Goal: Task Accomplishment & Management: Complete application form

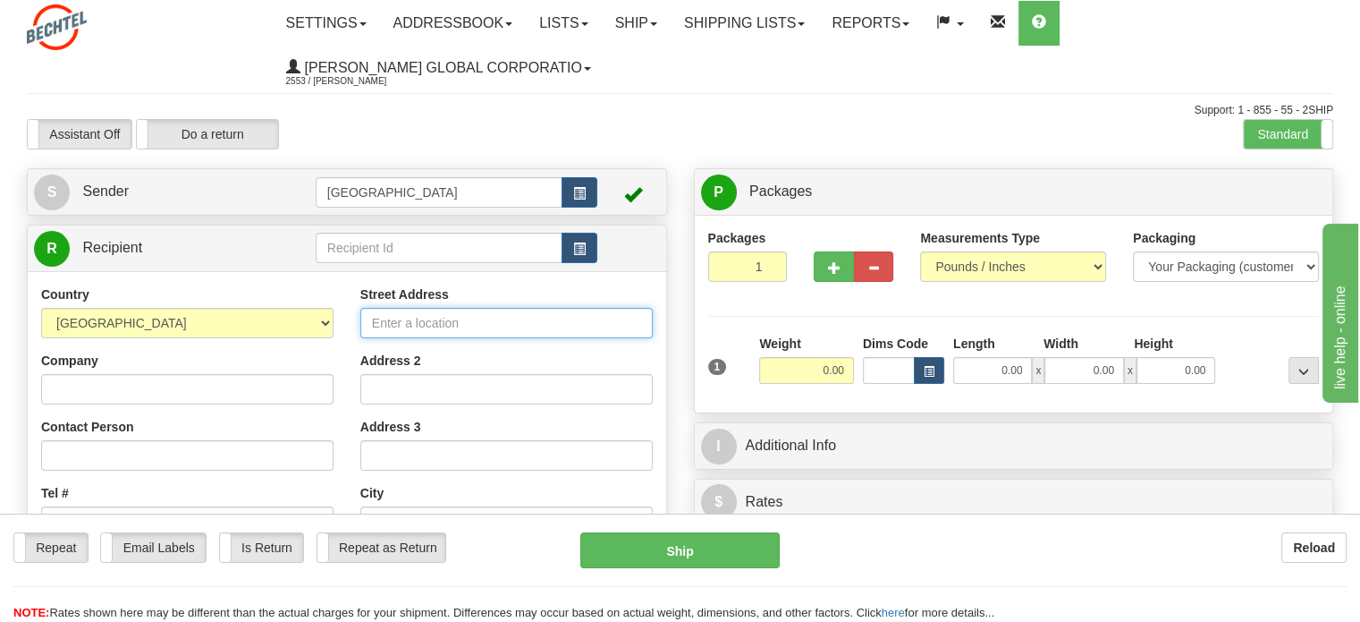
click at [379, 323] on input "Street Address" at bounding box center [506, 323] width 292 height 30
type input "[STREET_ADDRESS]"
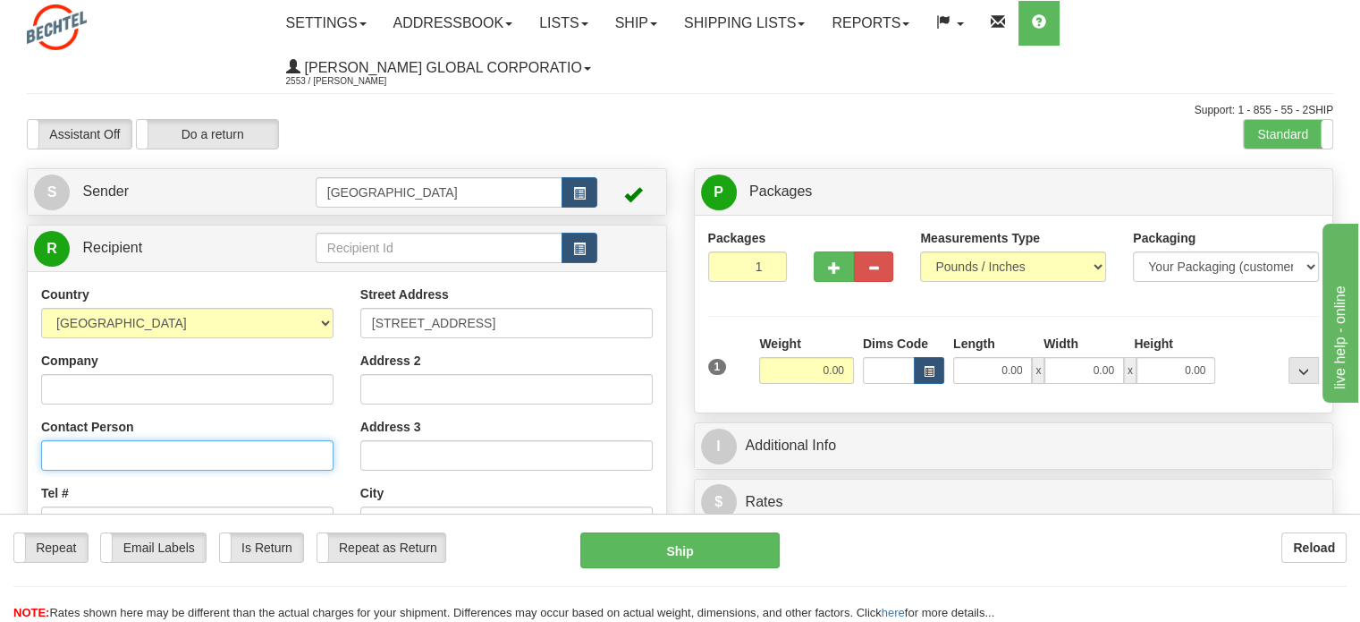
click at [111, 454] on input "Contact Person" at bounding box center [187, 455] width 292 height 30
type input "[PERSON_NAME]"
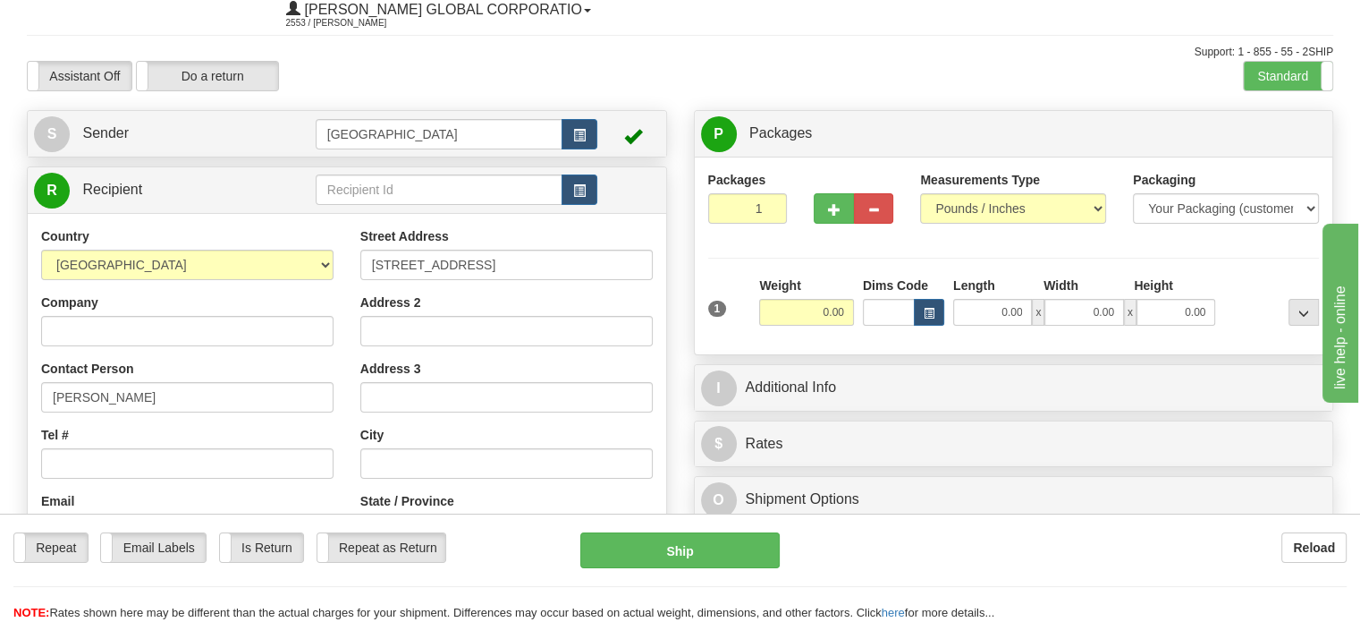
scroll to position [89, 0]
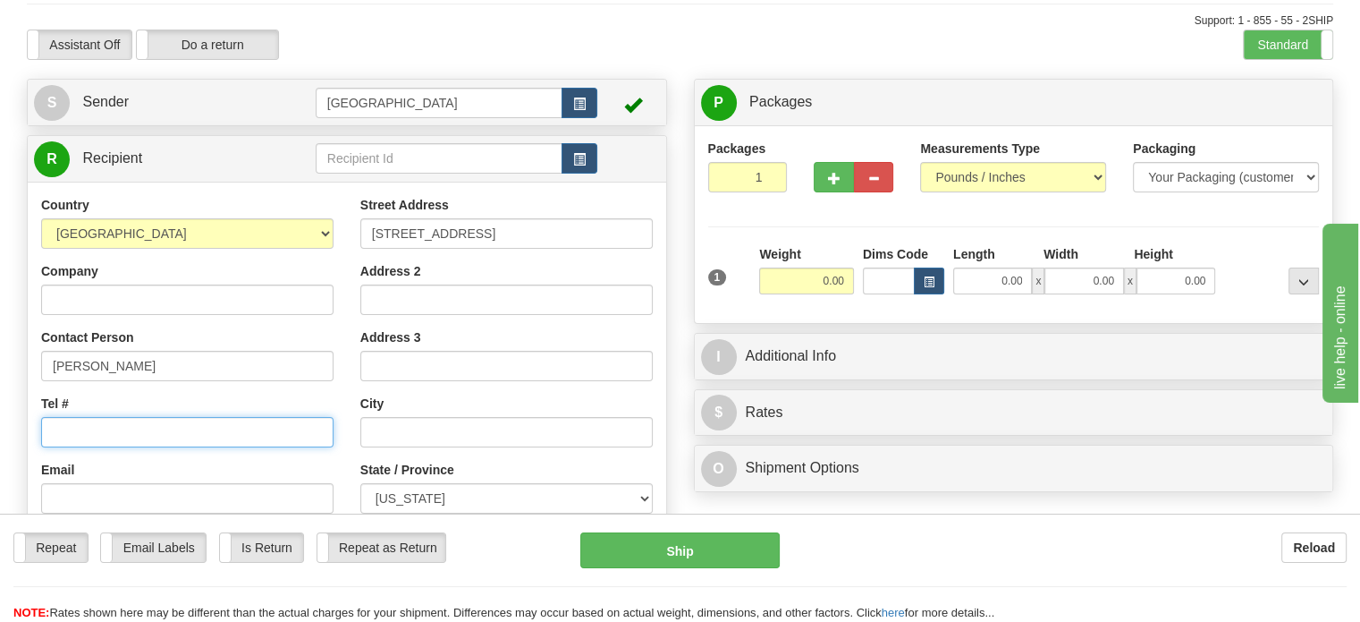
click at [47, 437] on input "Tel #" at bounding box center [187, 432] width 292 height 30
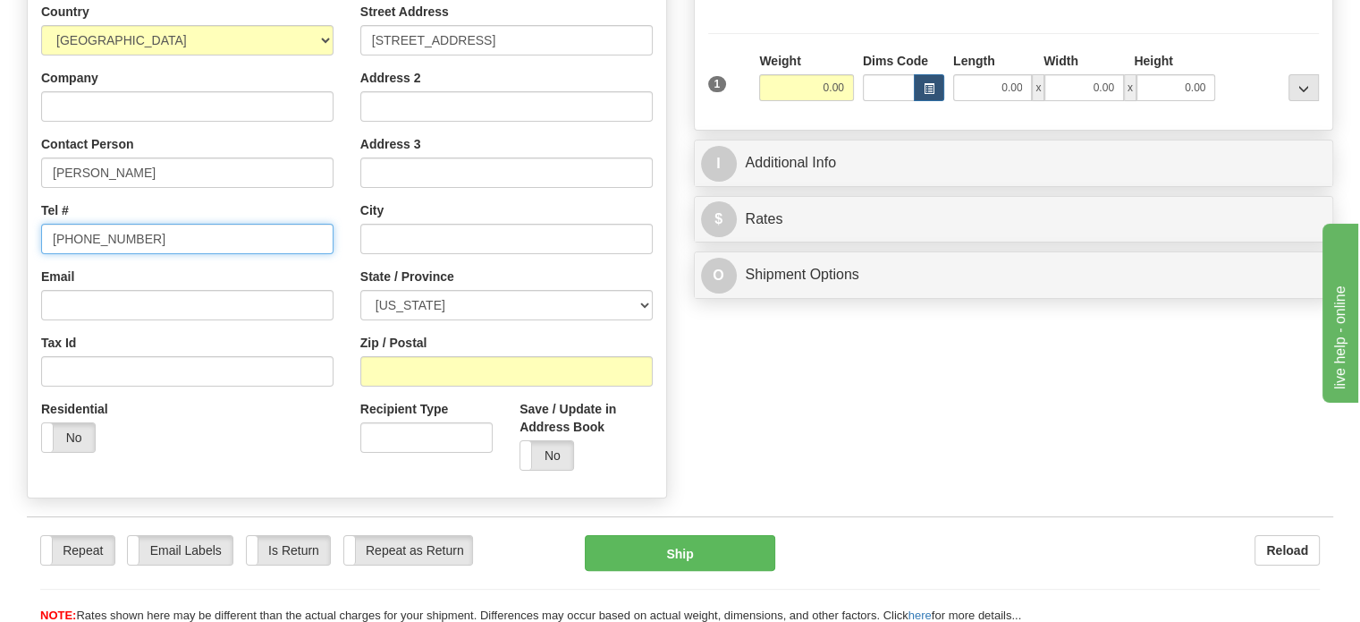
scroll to position [358, 0]
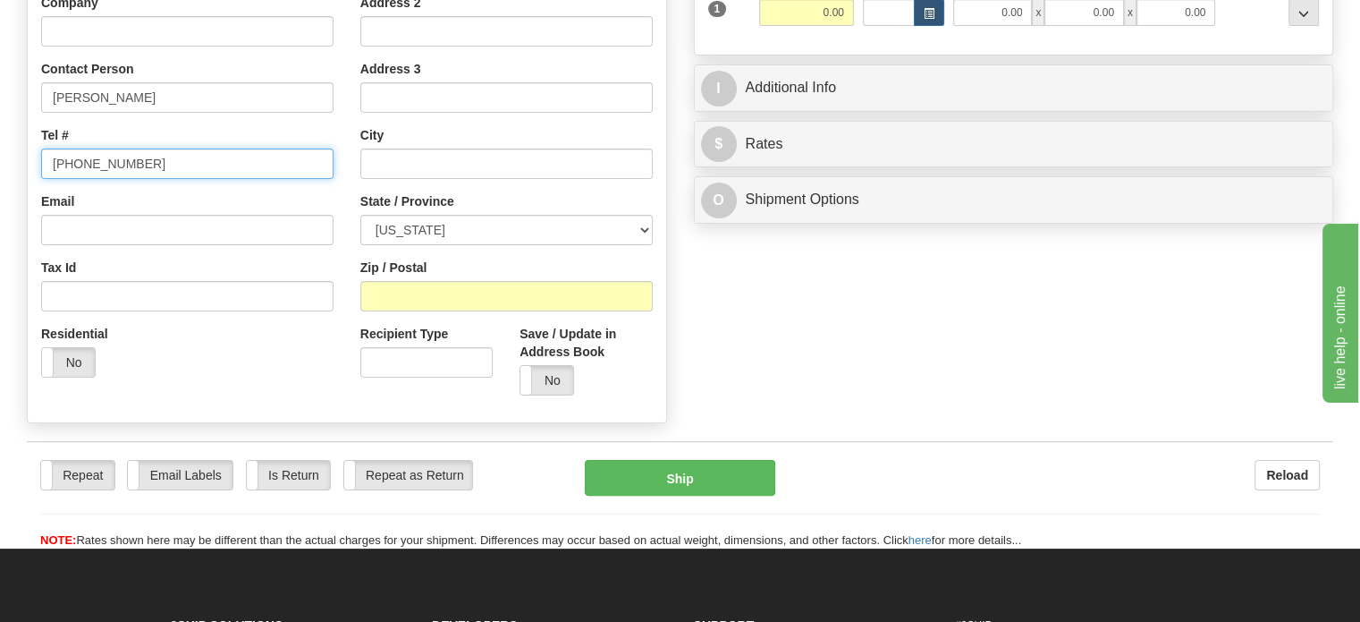
type input "[PHONE_NUMBER]"
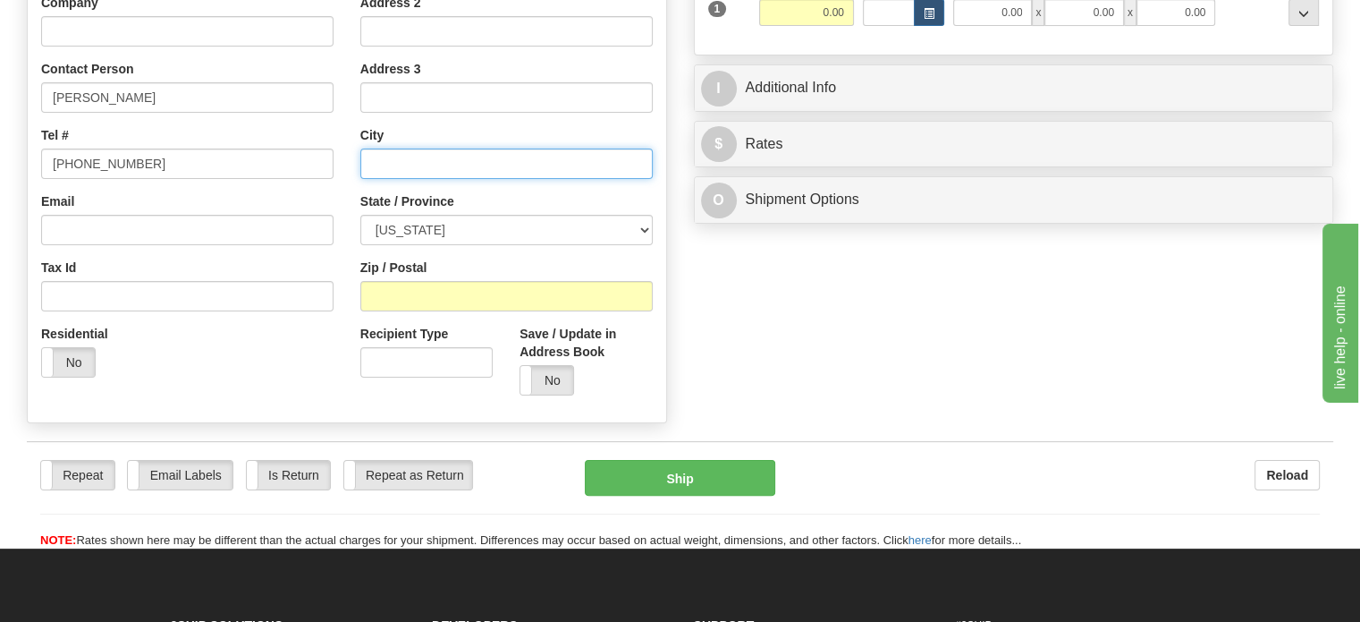
click at [385, 168] on input "text" at bounding box center [506, 163] width 292 height 30
type input "Humble"
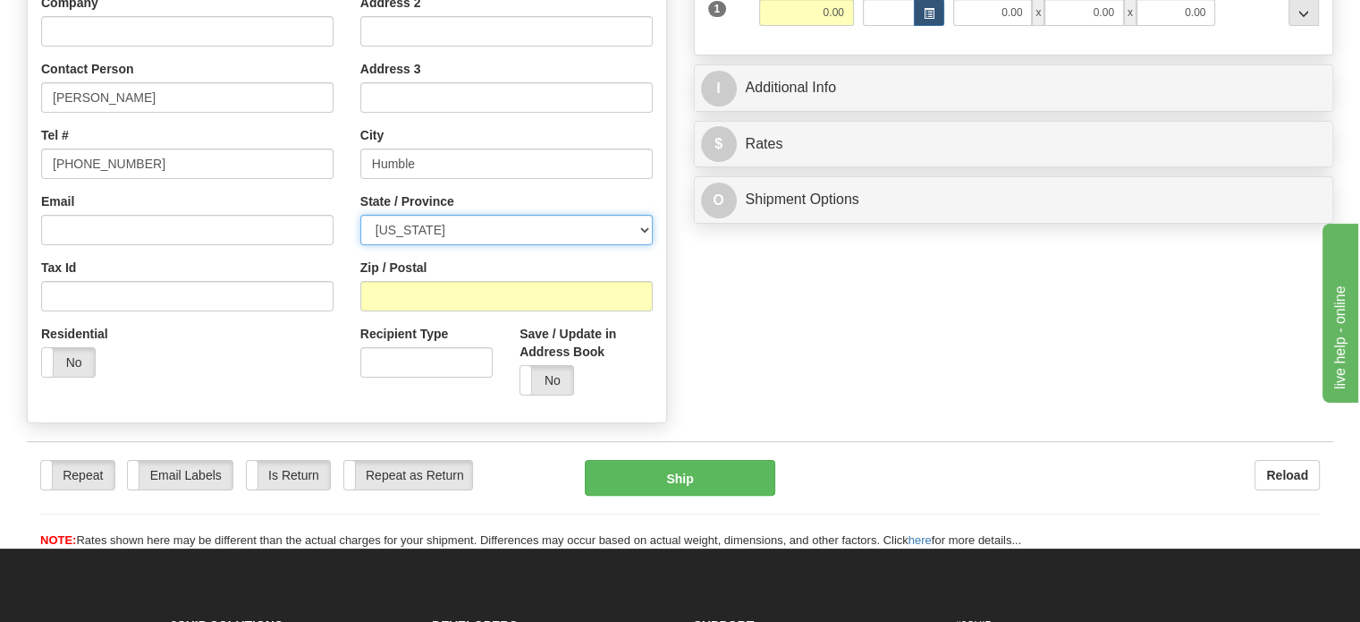
click at [637, 232] on select "[US_STATE] [US_STATE] [US_STATE] [US_STATE] Armed Forces America Armed Forces E…" at bounding box center [506, 230] width 292 height 30
select select "[GEOGRAPHIC_DATA]"
click at [360, 216] on select "[US_STATE] [US_STATE] [US_STATE] [US_STATE] Armed Forces America Armed Forces E…" at bounding box center [506, 230] width 292 height 30
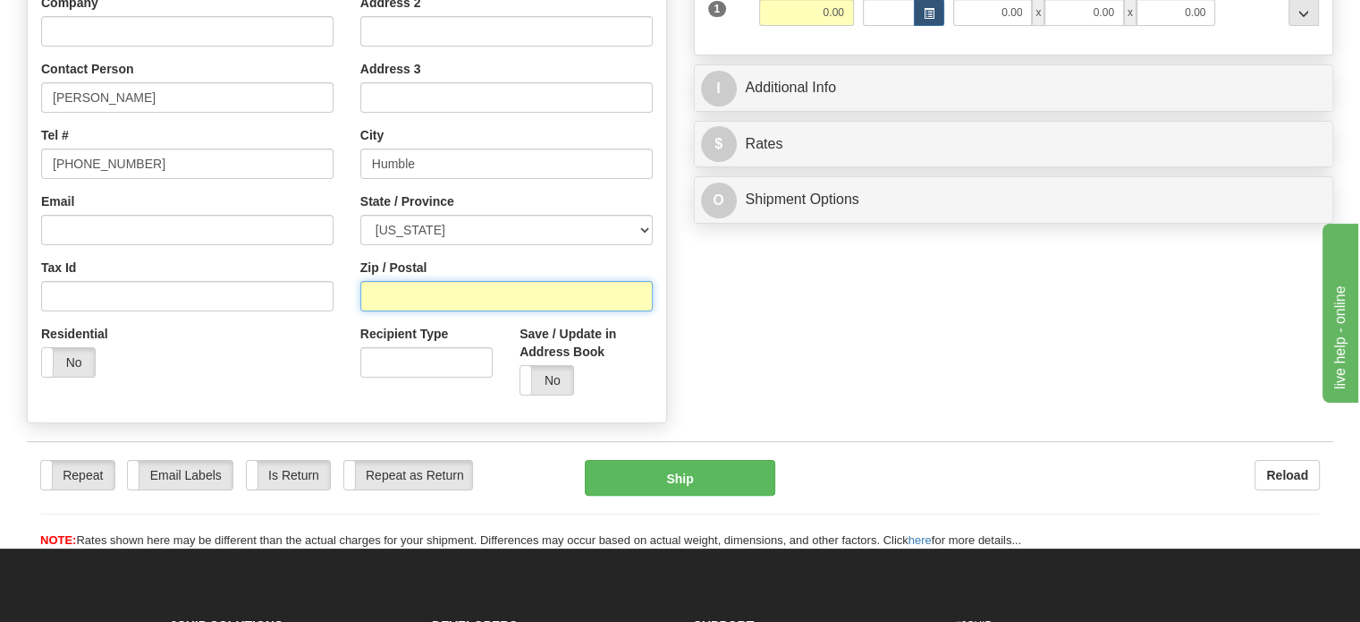
click at [372, 293] on input "Zip / Postal" at bounding box center [506, 296] width 292 height 30
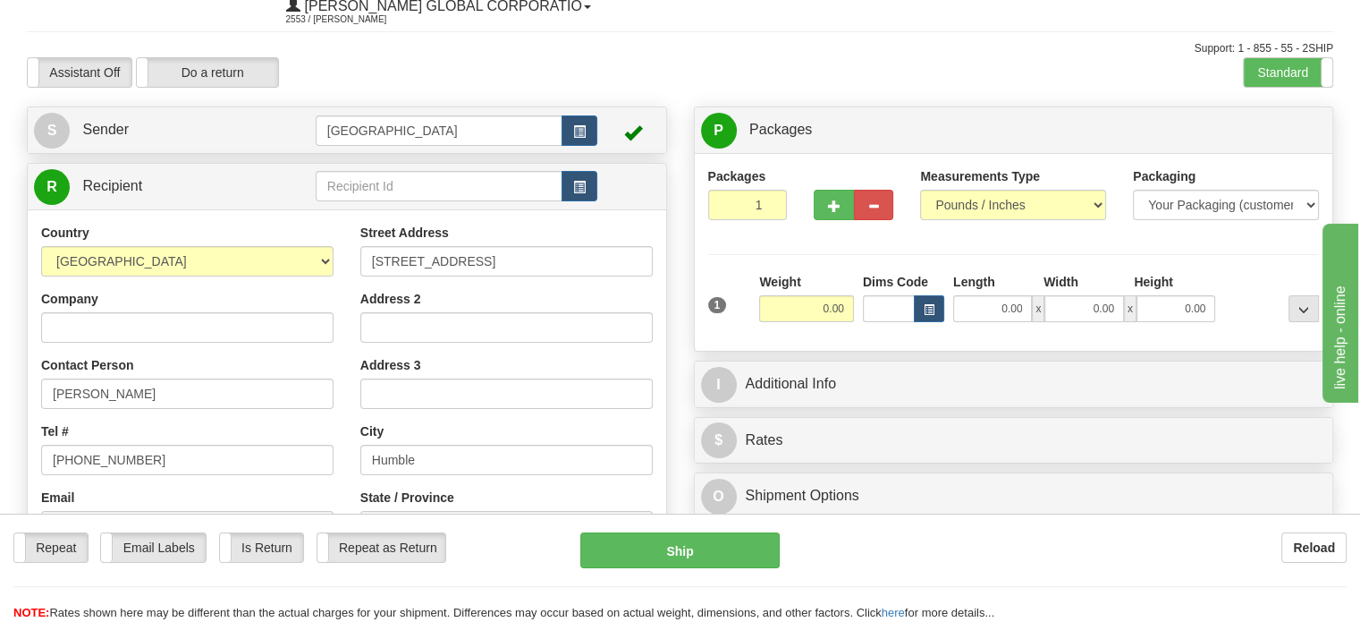
scroll to position [0, 0]
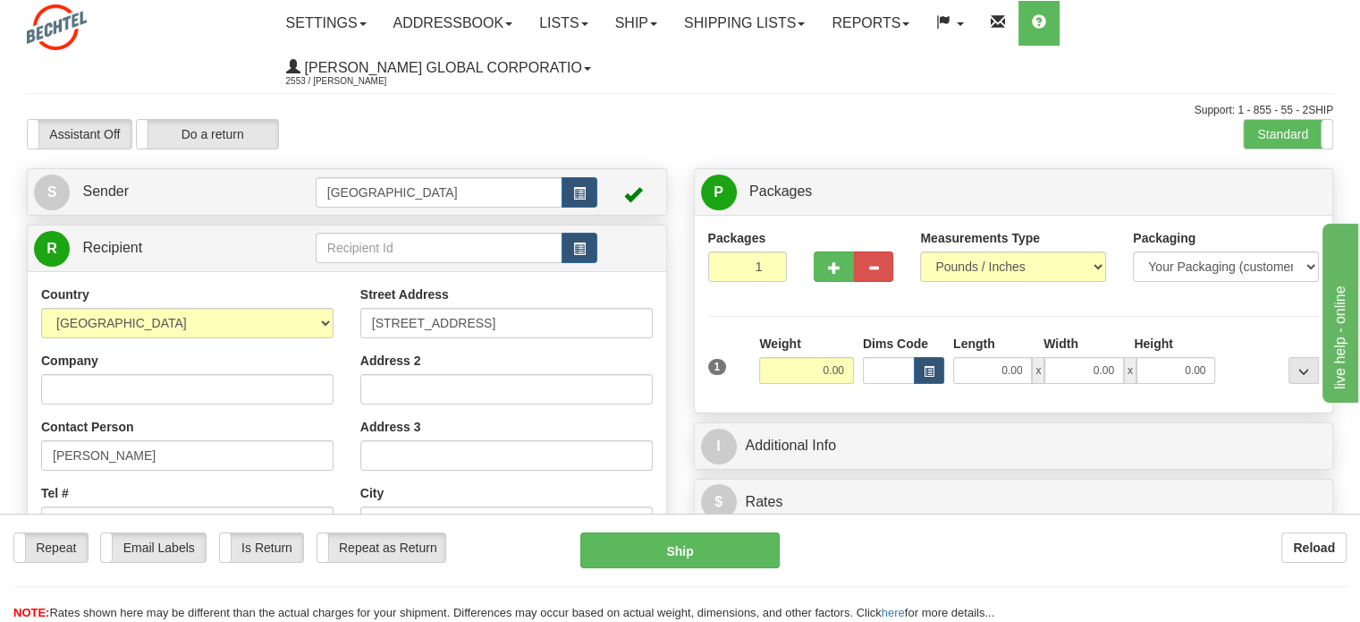
type input "77346"
click at [825, 373] on input "0.00" at bounding box center [806, 370] width 95 height 27
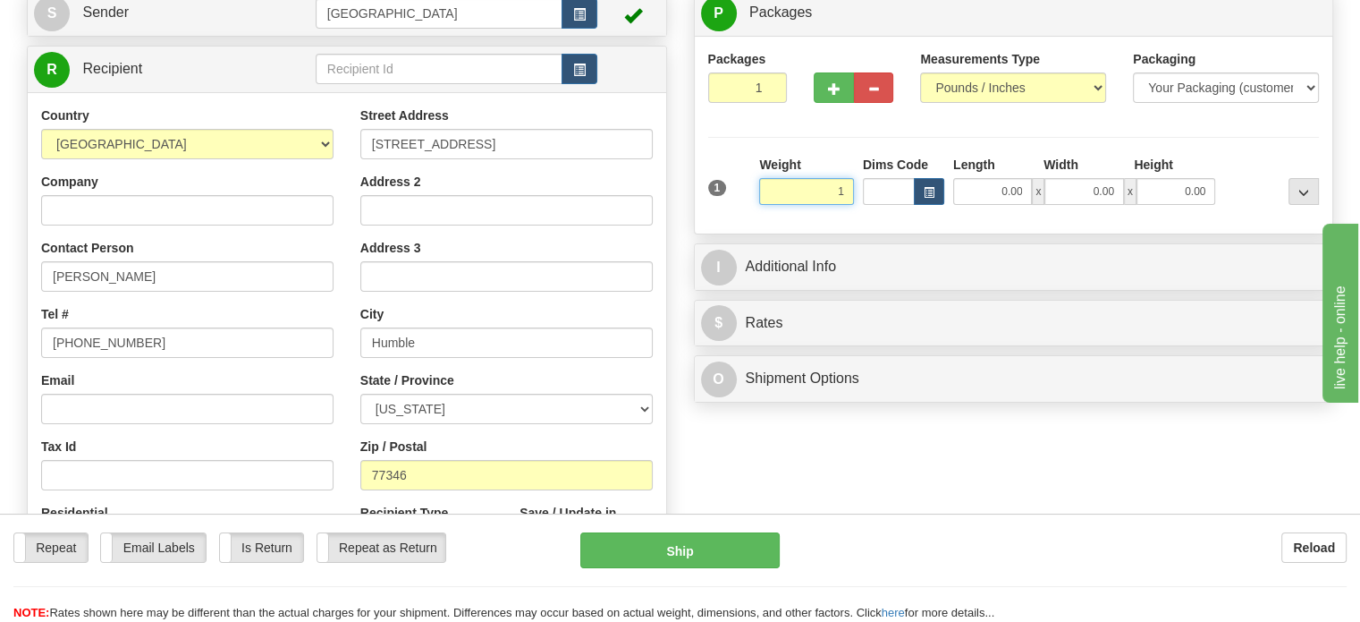
scroll to position [89, 0]
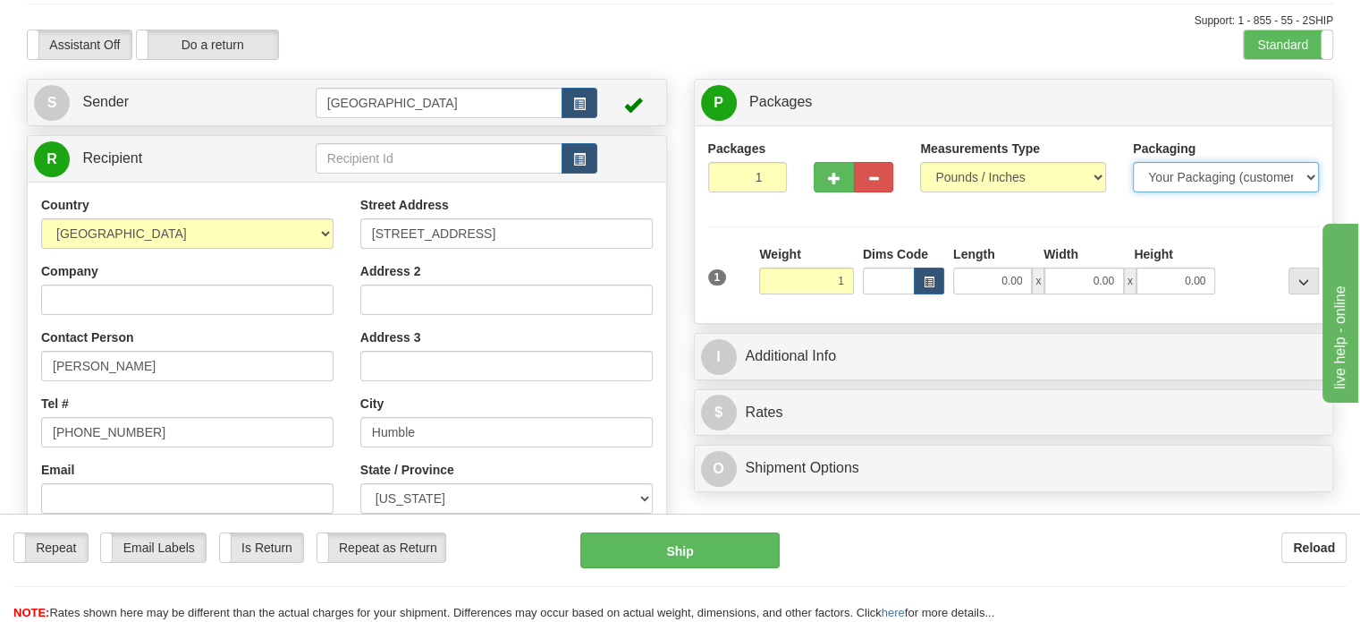
type input "1.00"
click at [1316, 178] on select "Your Packaging (customer supplied) Envelope (carrier supplied) Pack (carrier su…" at bounding box center [1226, 177] width 186 height 30
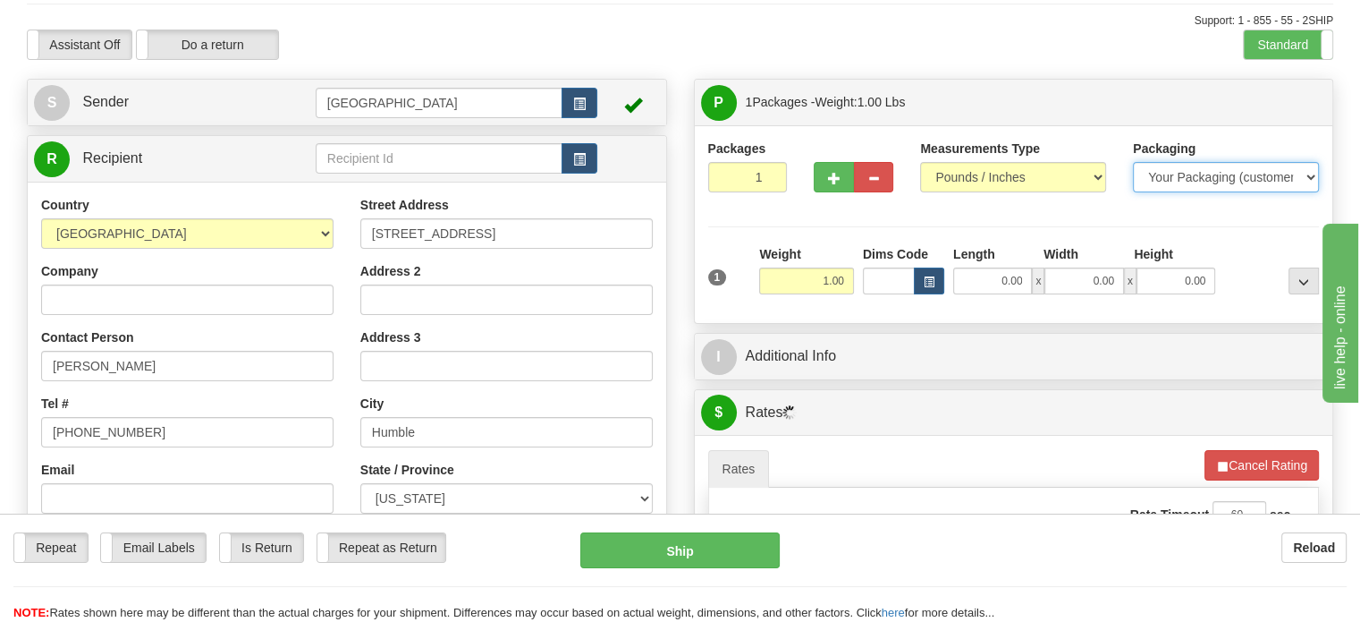
select select "2"
click at [1133, 163] on select "Your Packaging (customer supplied) Envelope (carrier supplied) Pack (carrier su…" at bounding box center [1226, 177] width 186 height 30
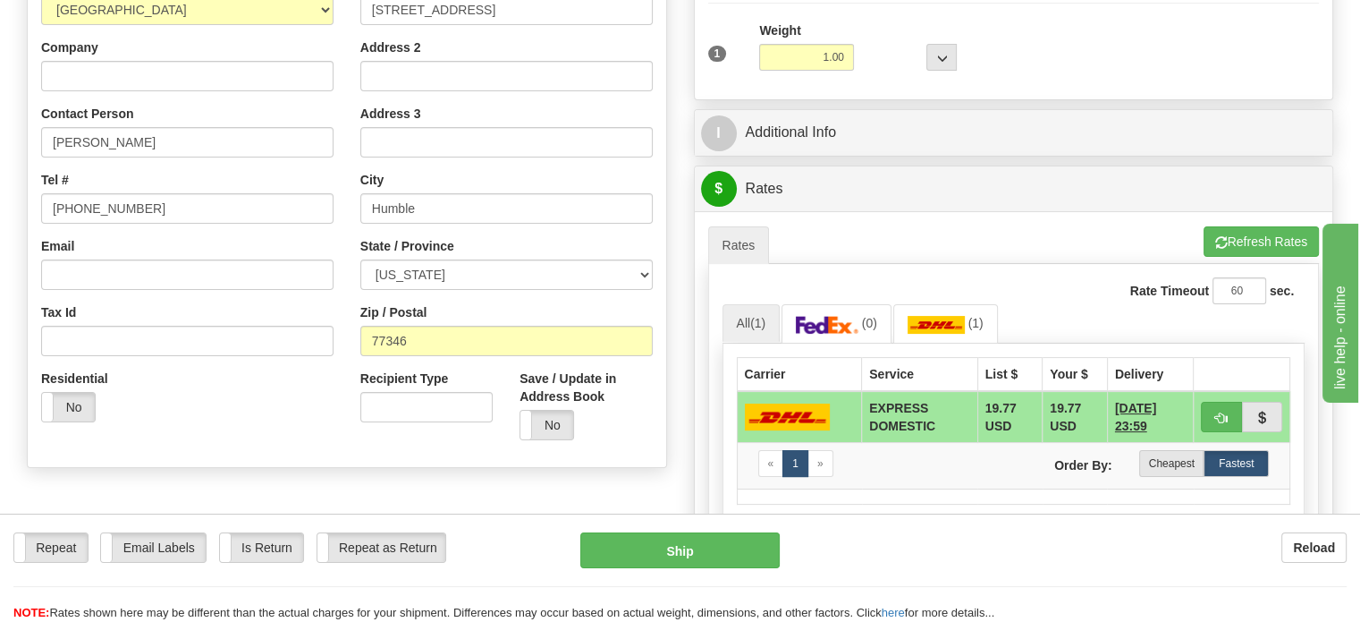
scroll to position [358, 0]
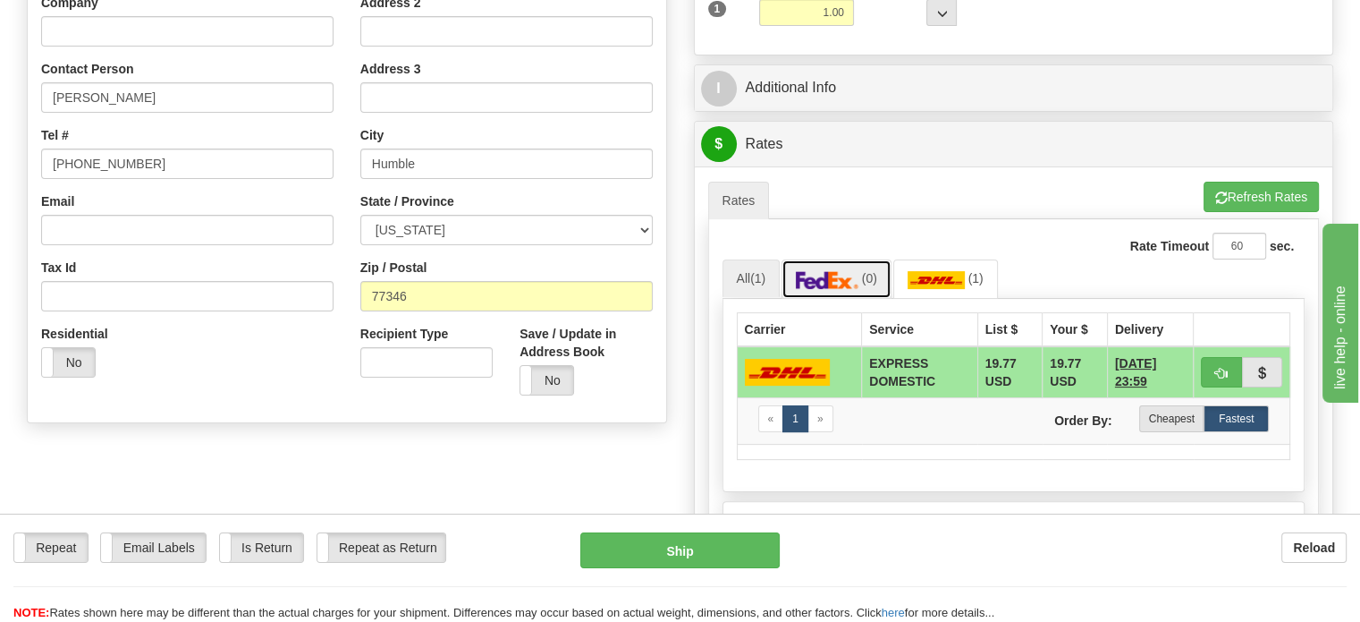
click at [830, 269] on link "(0)" at bounding box center [837, 278] width 110 height 38
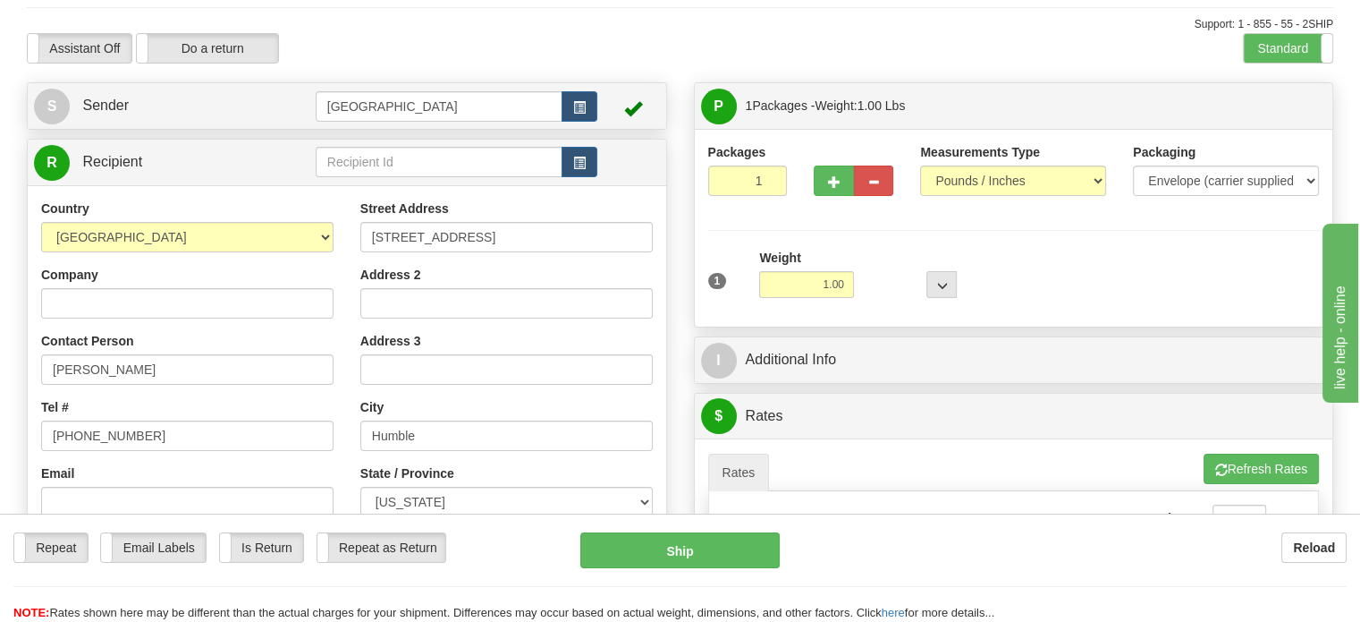
scroll to position [0, 0]
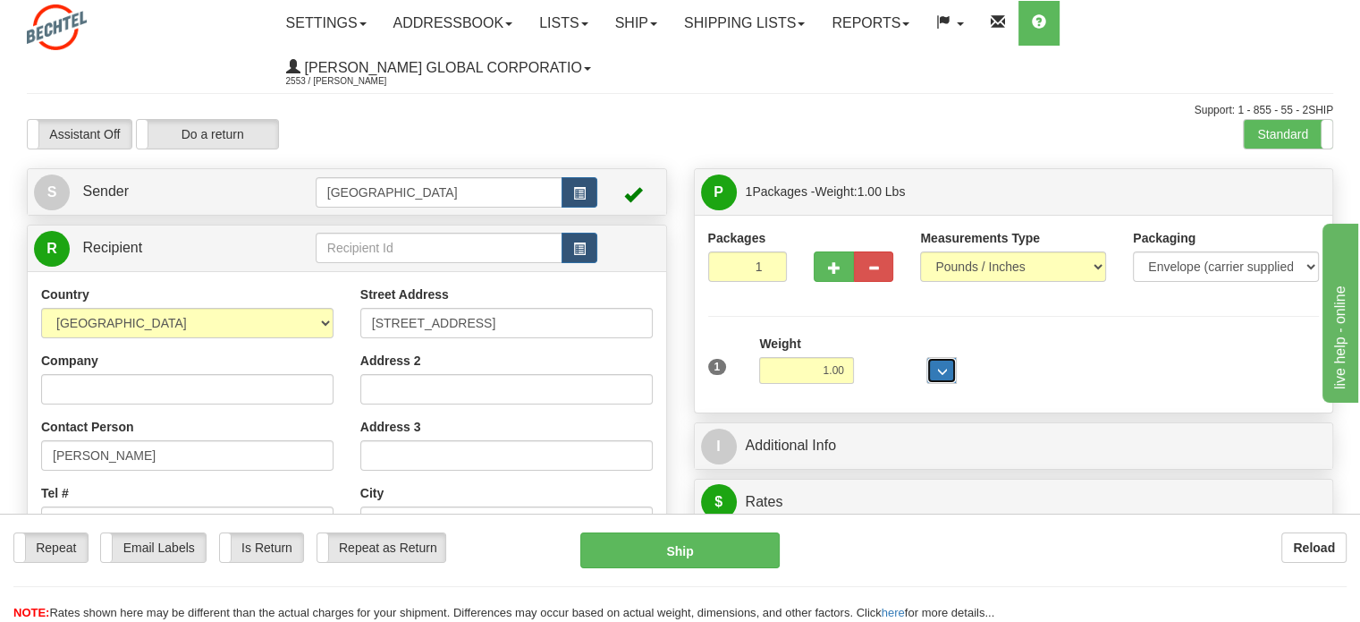
click at [945, 368] on span "..." at bounding box center [941, 372] width 11 height 10
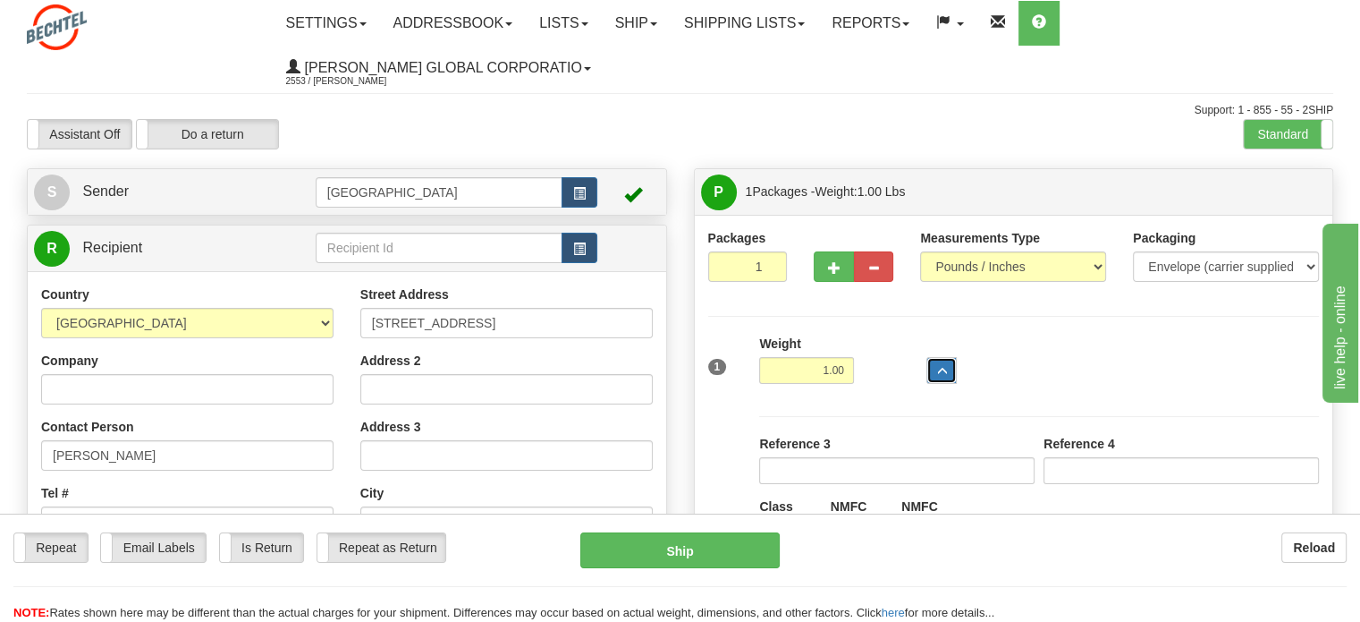
scroll to position [179, 0]
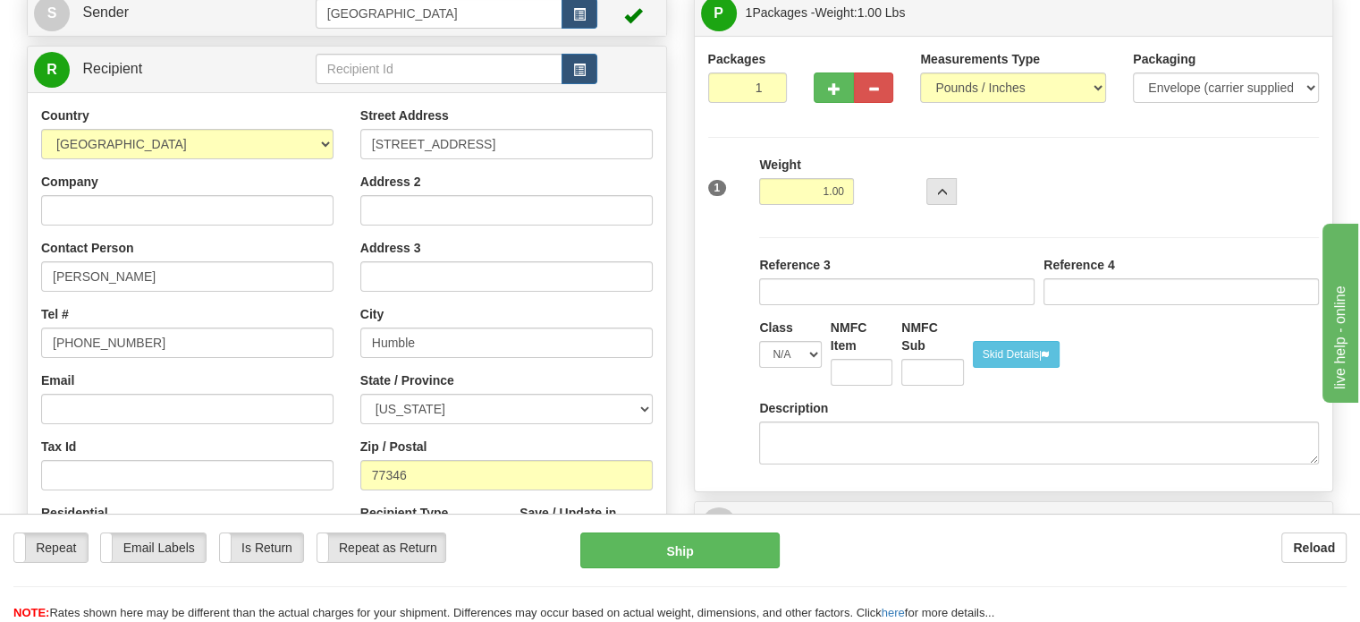
click at [1009, 182] on div "1 Weight 1.00 Dims Code 0 x" at bounding box center [1014, 187] width 621 height 63
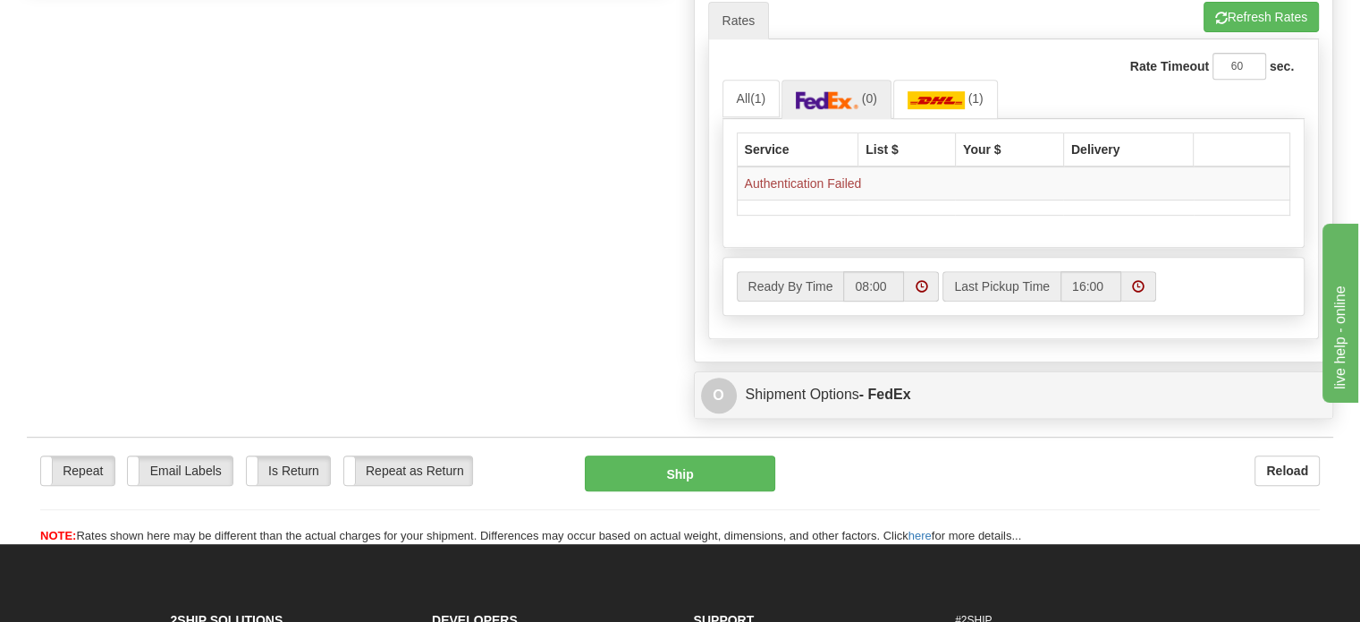
scroll to position [805, 0]
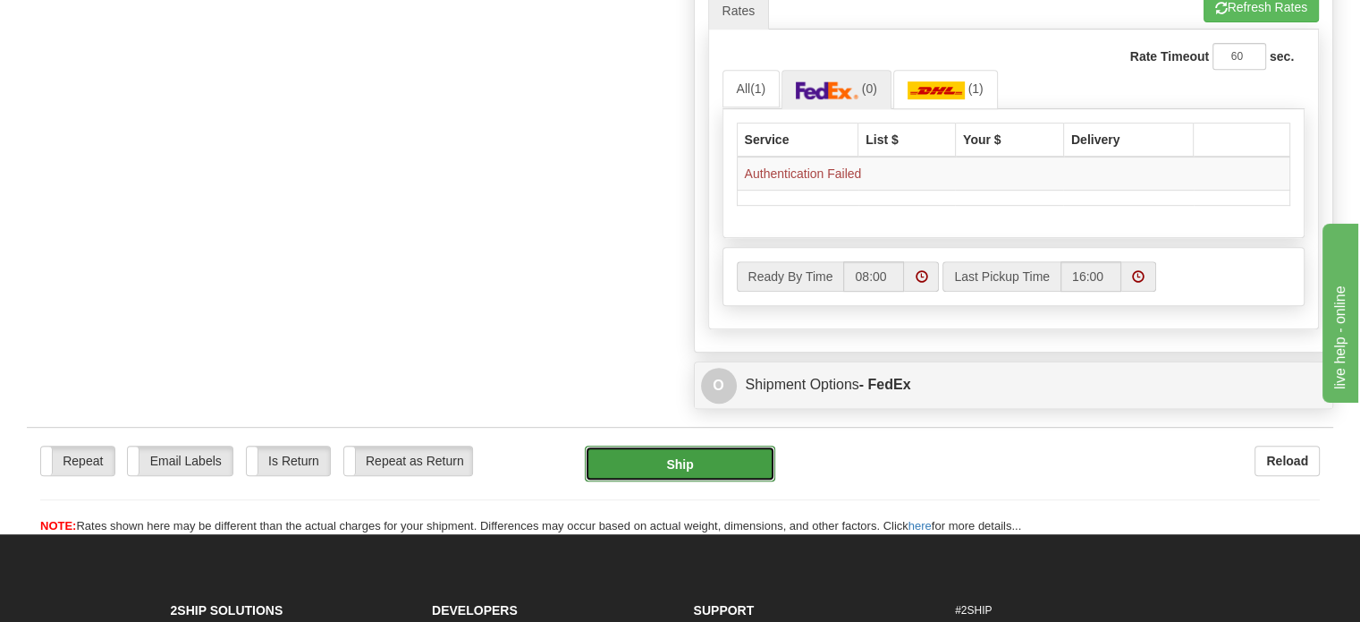
click at [674, 461] on button "Ship" at bounding box center [680, 463] width 191 height 36
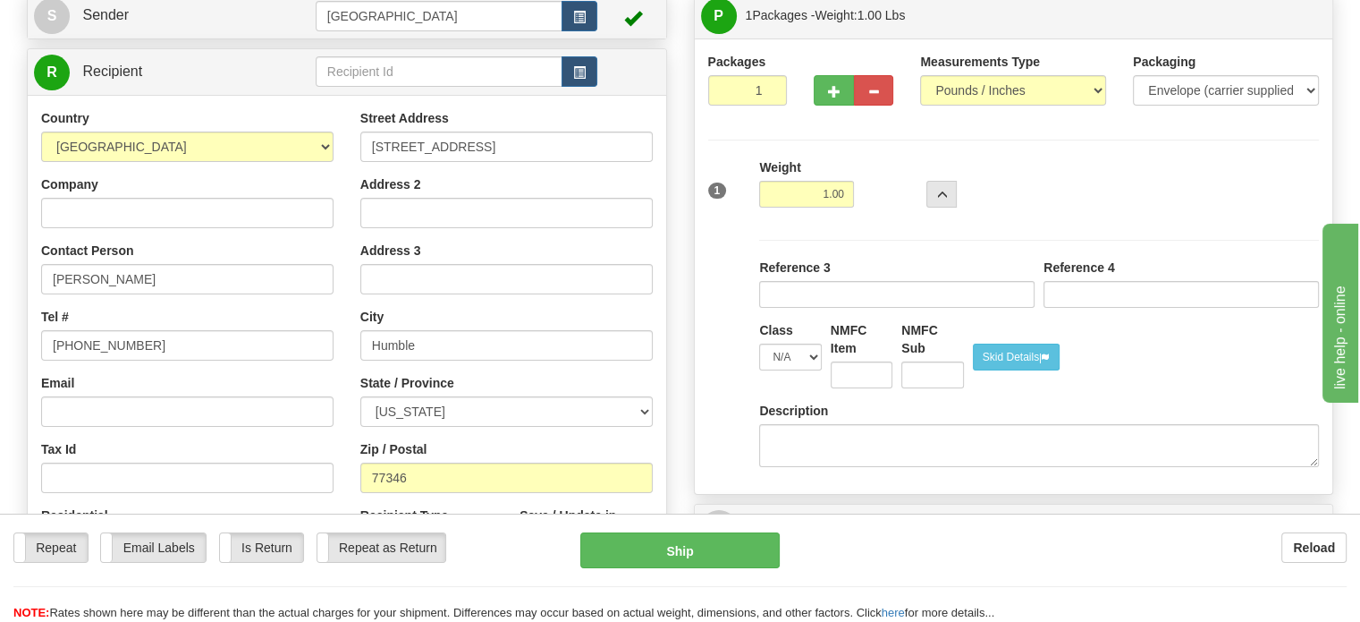
scroll to position [179, 0]
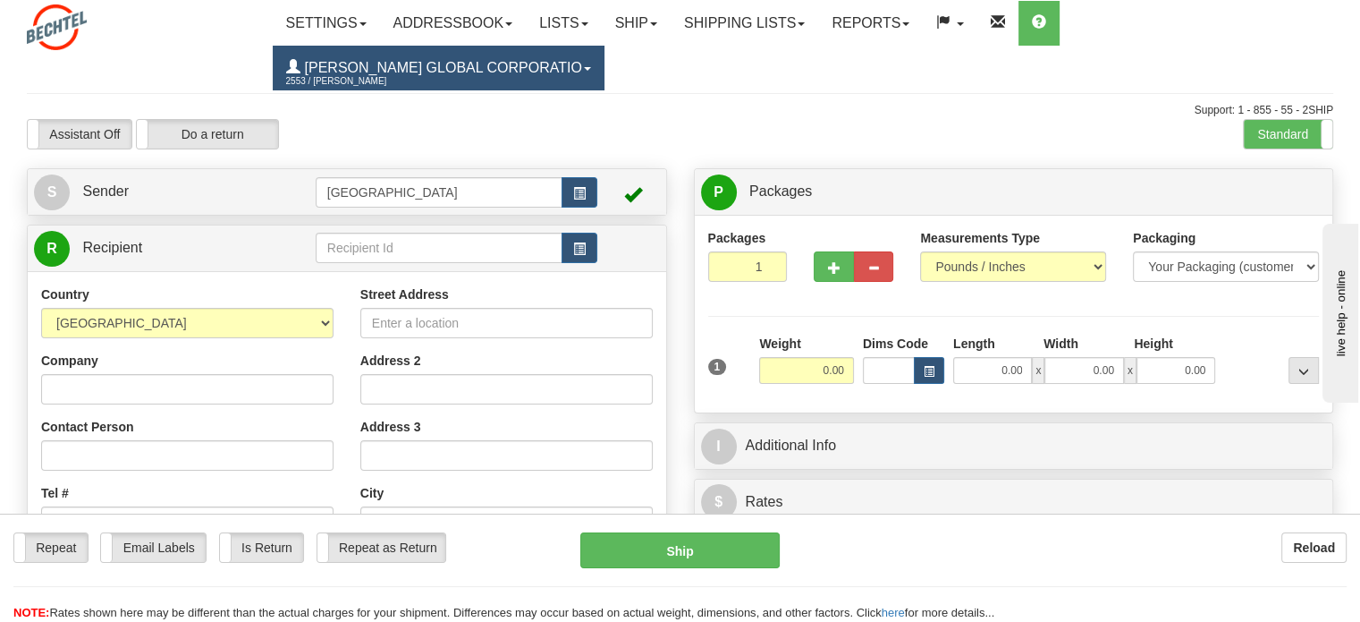
click at [540, 72] on link "Bechtel Global Corporatio 2553 / Johnson, Roxie Johnson" at bounding box center [439, 68] width 332 height 45
click at [584, 71] on span at bounding box center [587, 69] width 7 height 4
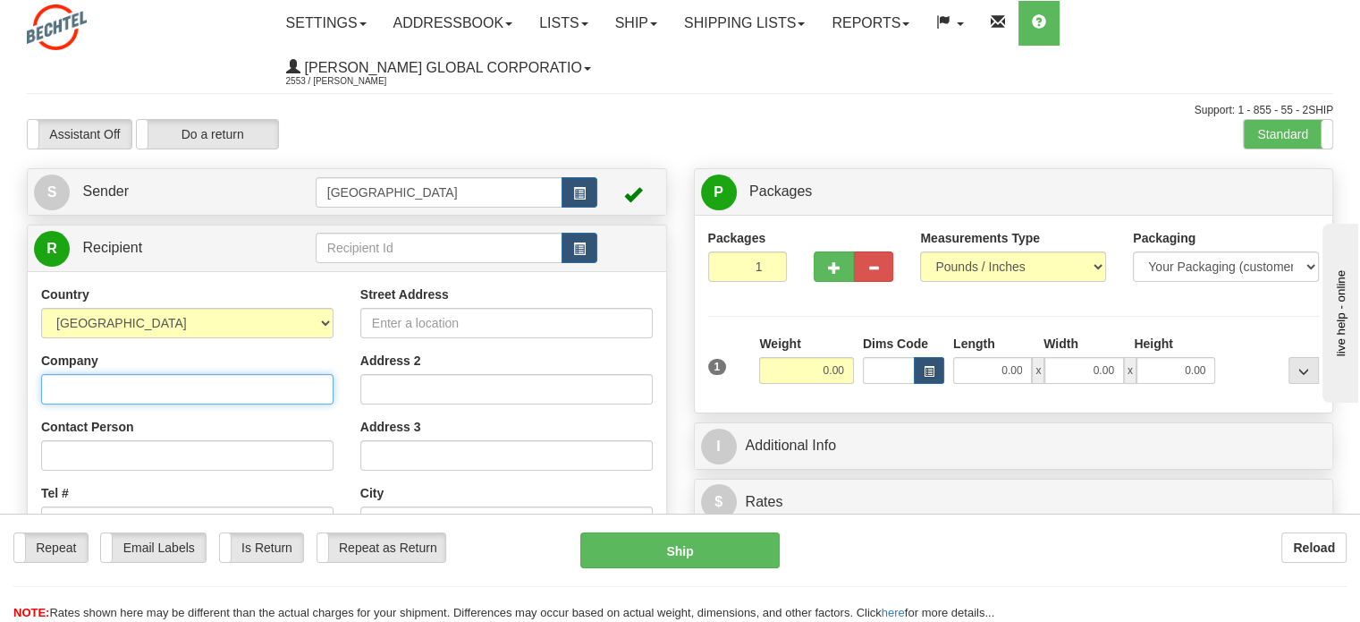
click at [72, 393] on input "Company" at bounding box center [187, 389] width 292 height 30
type input "Bechtel Energy Inc"
type input "[PERSON_NAME]"
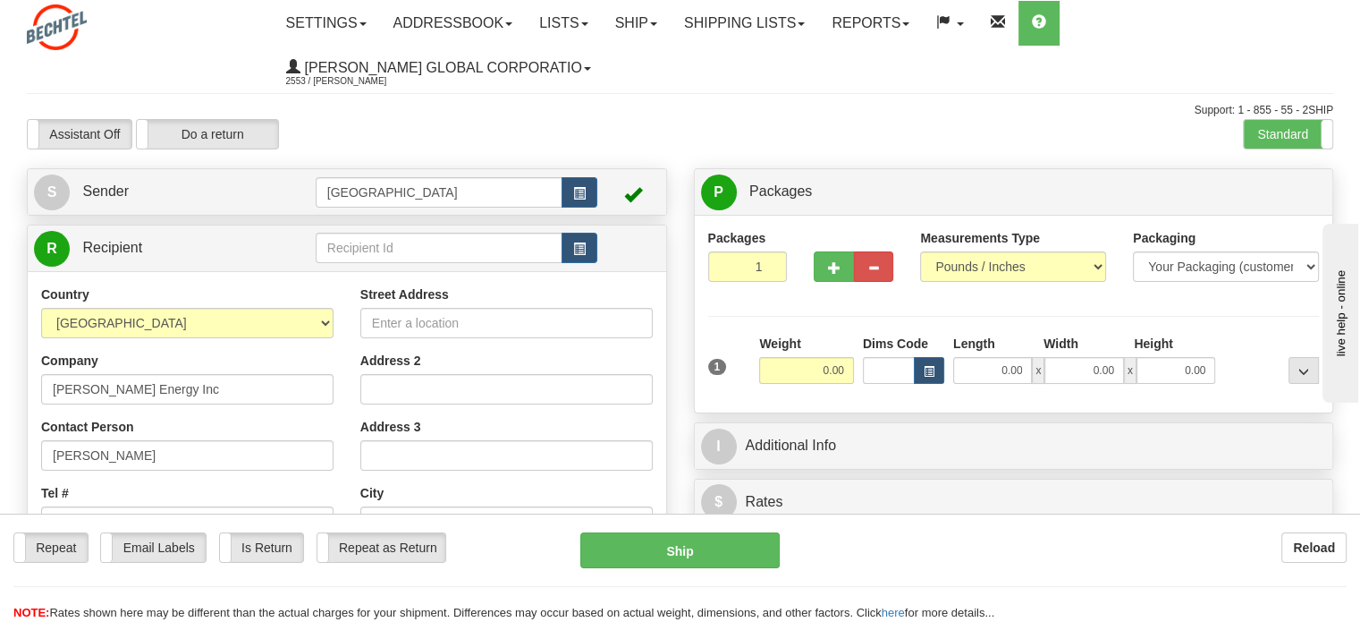
type input "4092503822"
type input "[EMAIL_ADDRESS][PERSON_NAME][DOMAIN_NAME]"
type input "3570 S. Gulfway Drive"
type input "Port [PERSON_NAME]"
select select "[GEOGRAPHIC_DATA]"
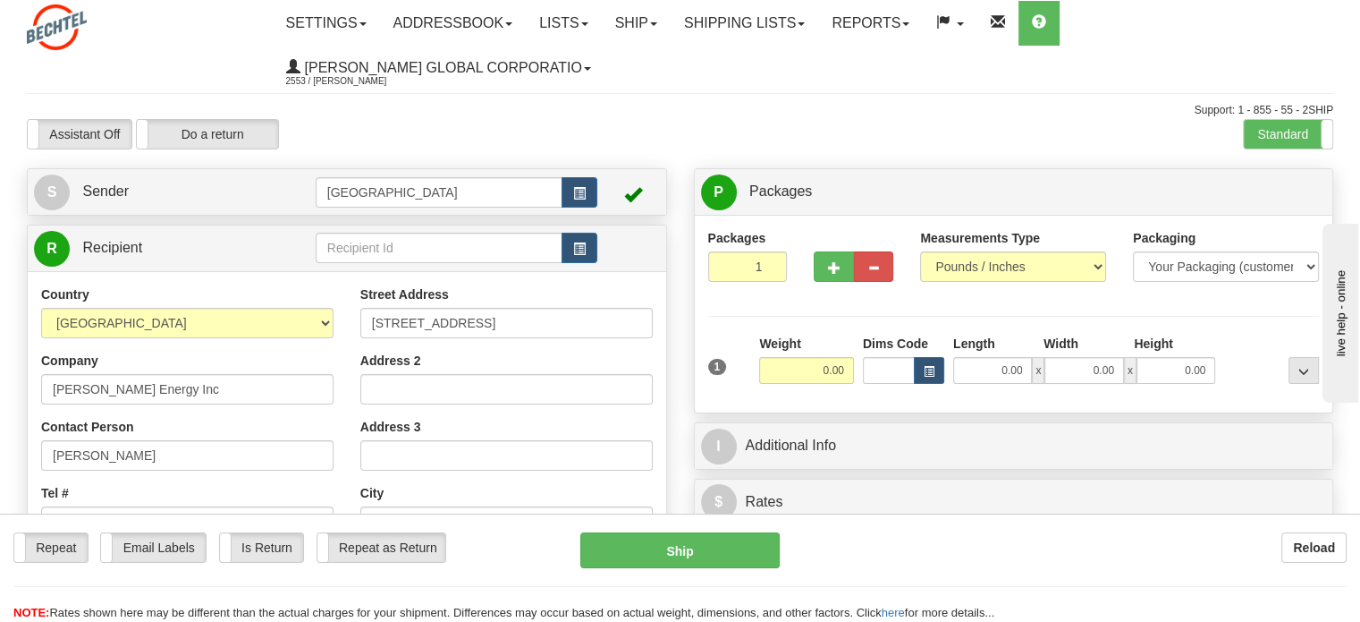
type input "77642"
click at [582, 194] on span "button" at bounding box center [579, 194] width 13 height 12
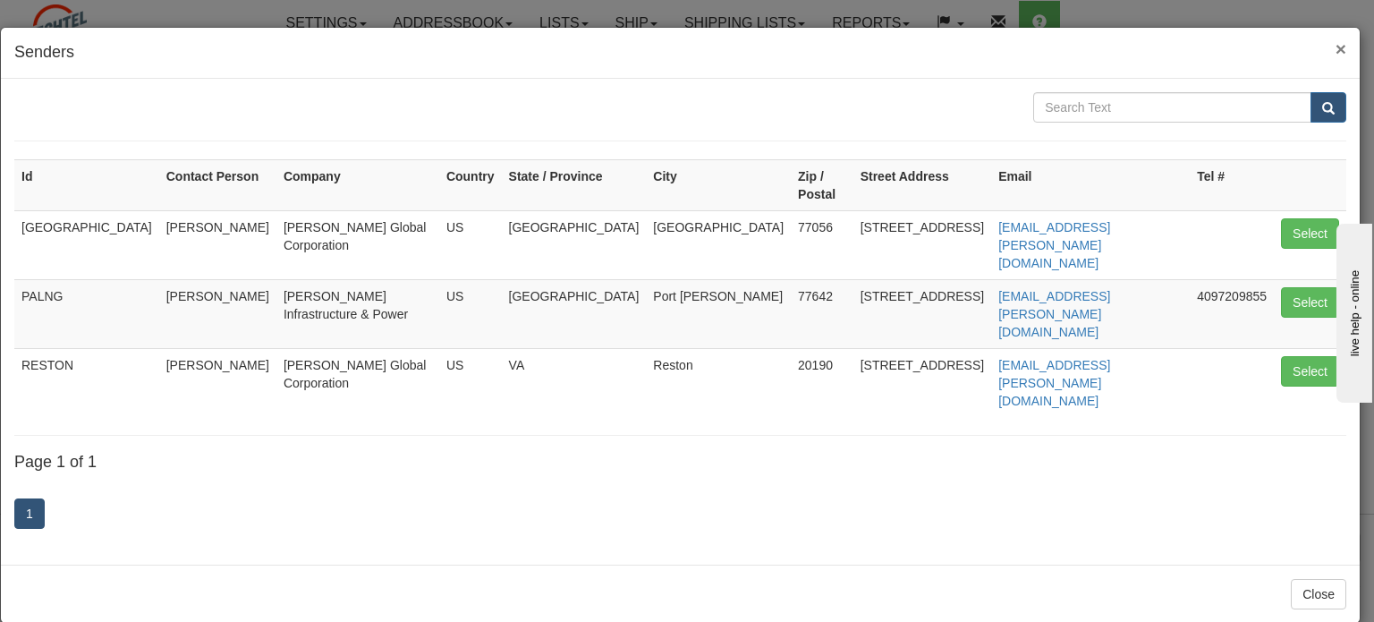
click at [1338, 47] on span "×" at bounding box center [1340, 48] width 11 height 21
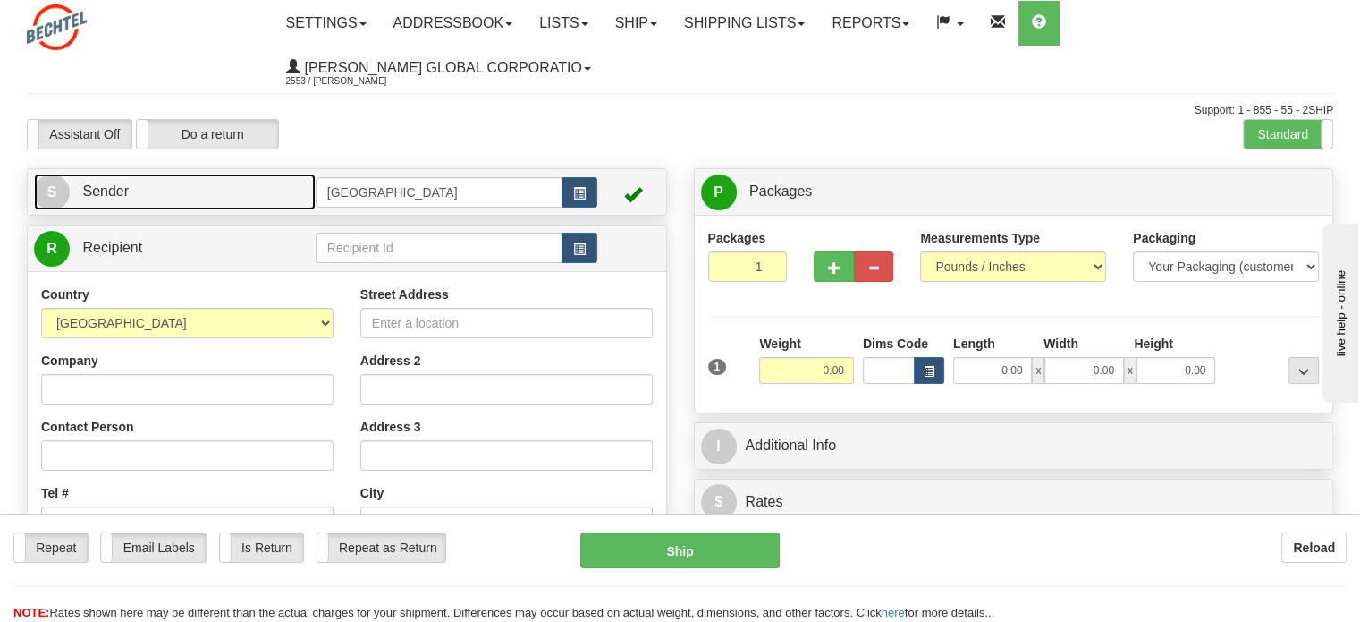
click at [52, 195] on span "S" at bounding box center [52, 192] width 36 height 36
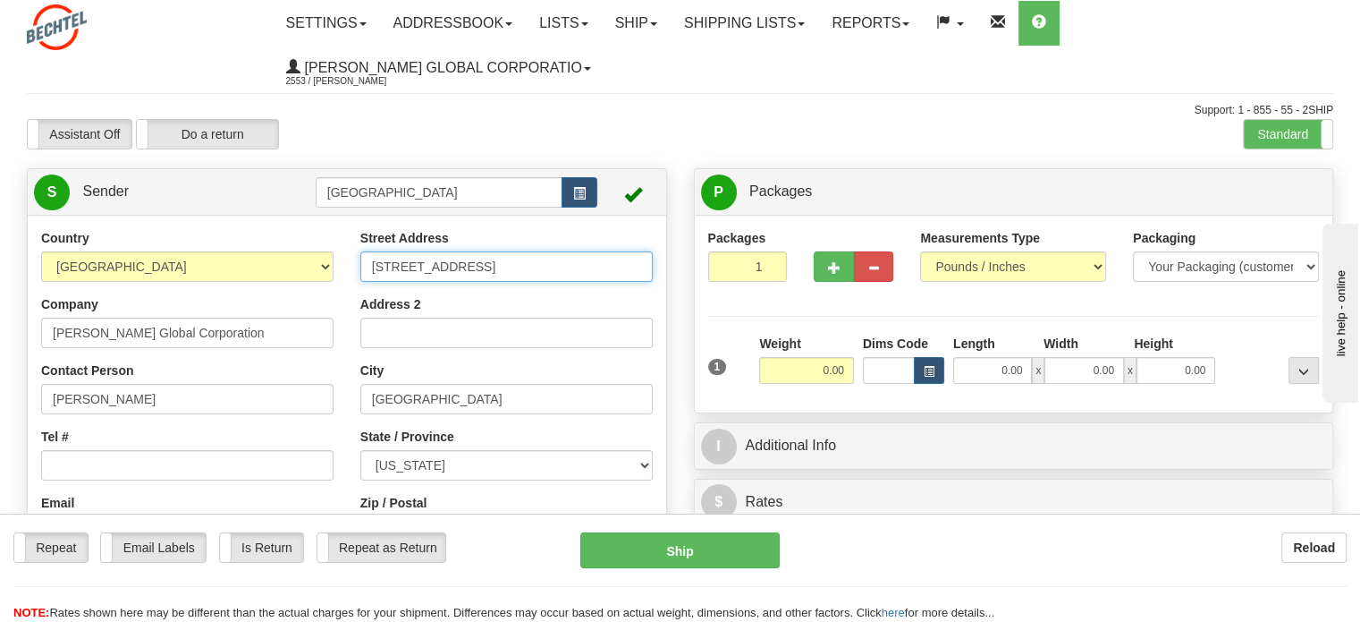
click at [367, 265] on input "[STREET_ADDRESS]" at bounding box center [506, 266] width 292 height 30
type input "."
type input "[STREET_ADDRESS]"
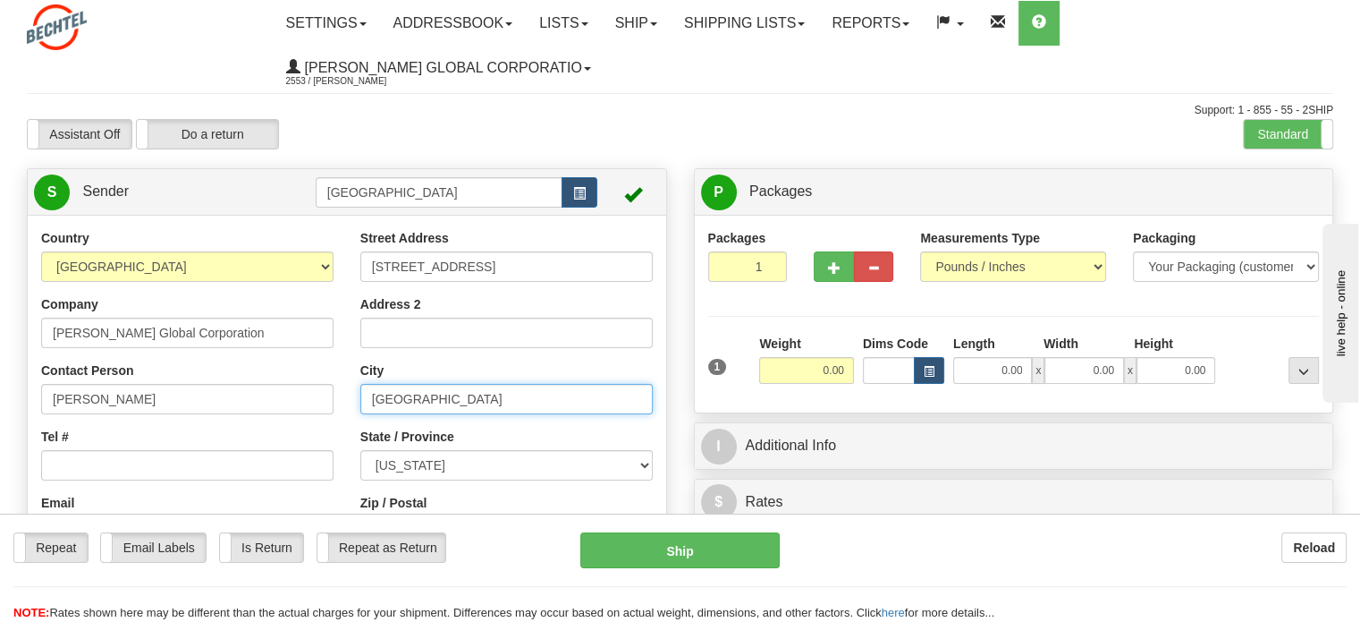
click at [367, 404] on input "[GEOGRAPHIC_DATA]" at bounding box center [506, 399] width 292 height 30
type input "n"
type input "Port [PERSON_NAME]"
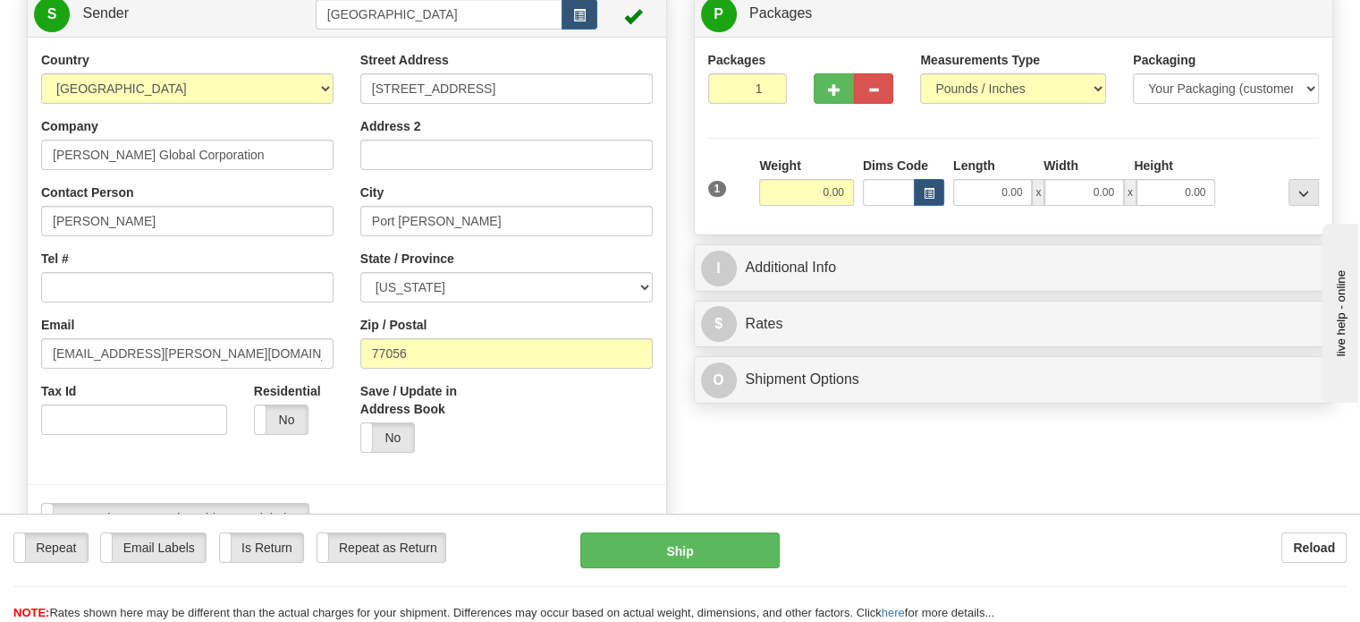
scroll to position [179, 0]
click at [228, 221] on input "[PERSON_NAME]" at bounding box center [187, 220] width 292 height 30
type input "J"
type input "[PERSON_NAME]"
click at [402, 347] on input "77056" at bounding box center [506, 352] width 292 height 30
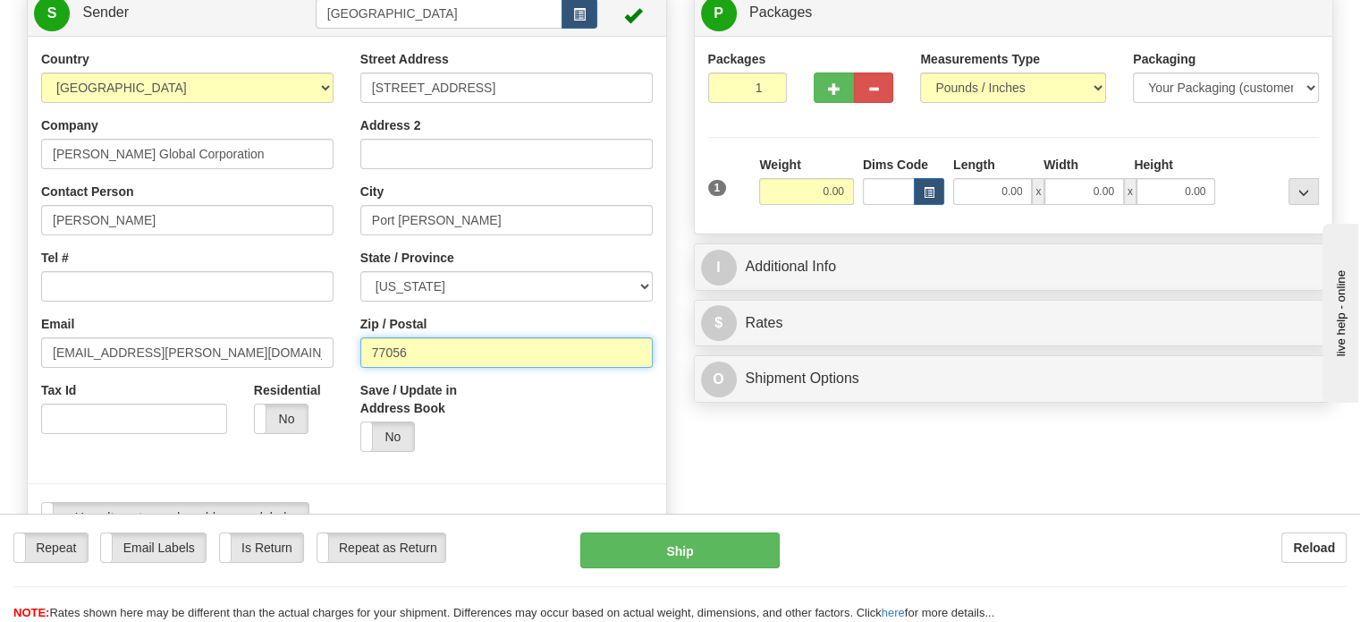
click at [407, 350] on input "77056" at bounding box center [506, 352] width 292 height 30
type input "7"
type input "77640"
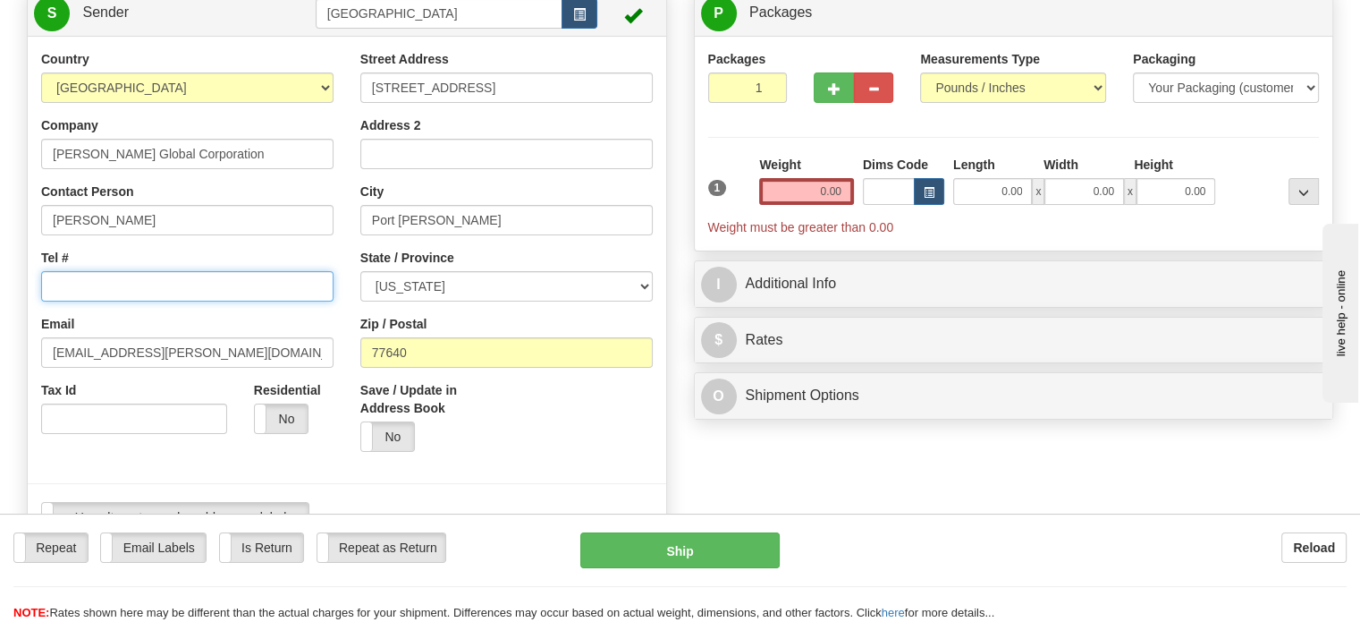
click at [68, 278] on input "Tel #" at bounding box center [187, 286] width 292 height 30
type input "[PHONE_NUMBER]"
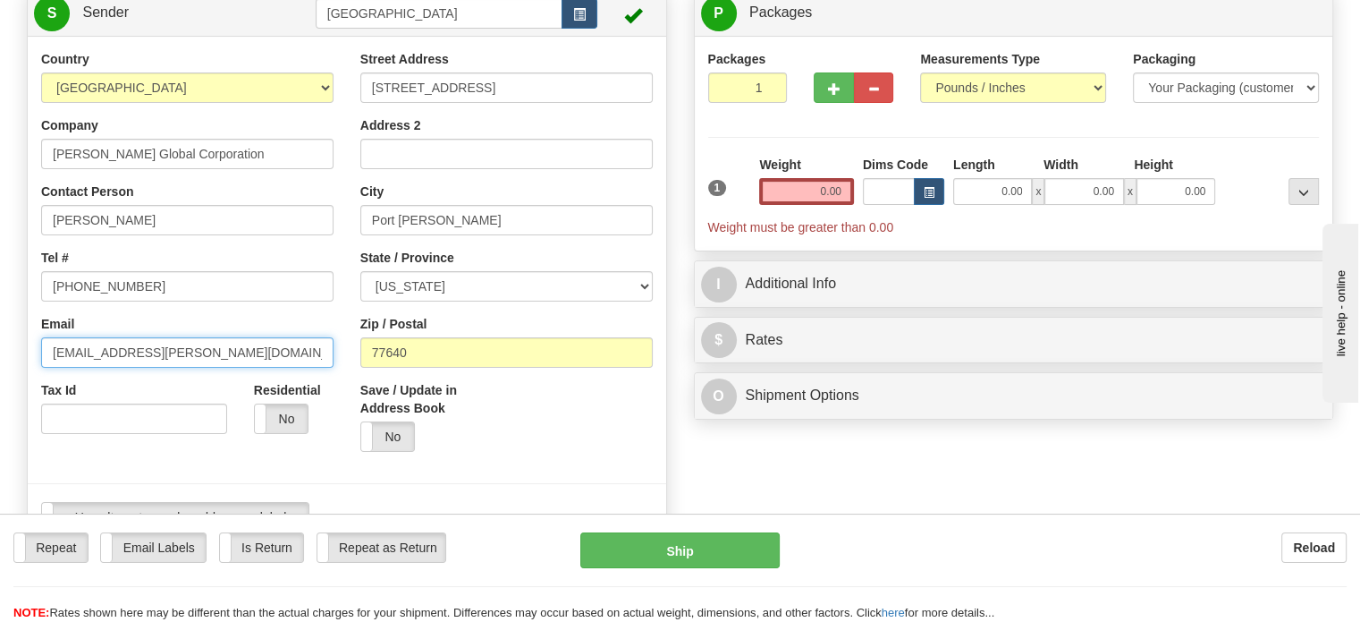
click at [208, 355] on input "[EMAIL_ADDRESS][PERSON_NAME][DOMAIN_NAME]" at bounding box center [187, 352] width 292 height 30
type input "r"
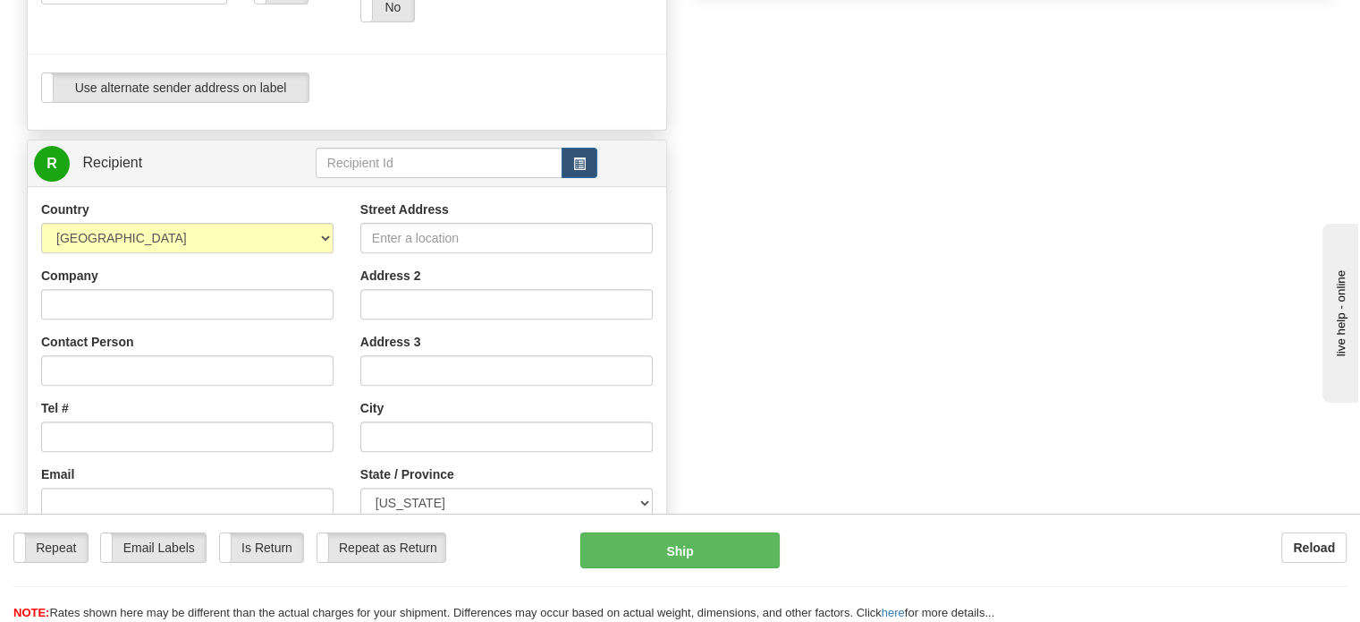
scroll to position [626, 0]
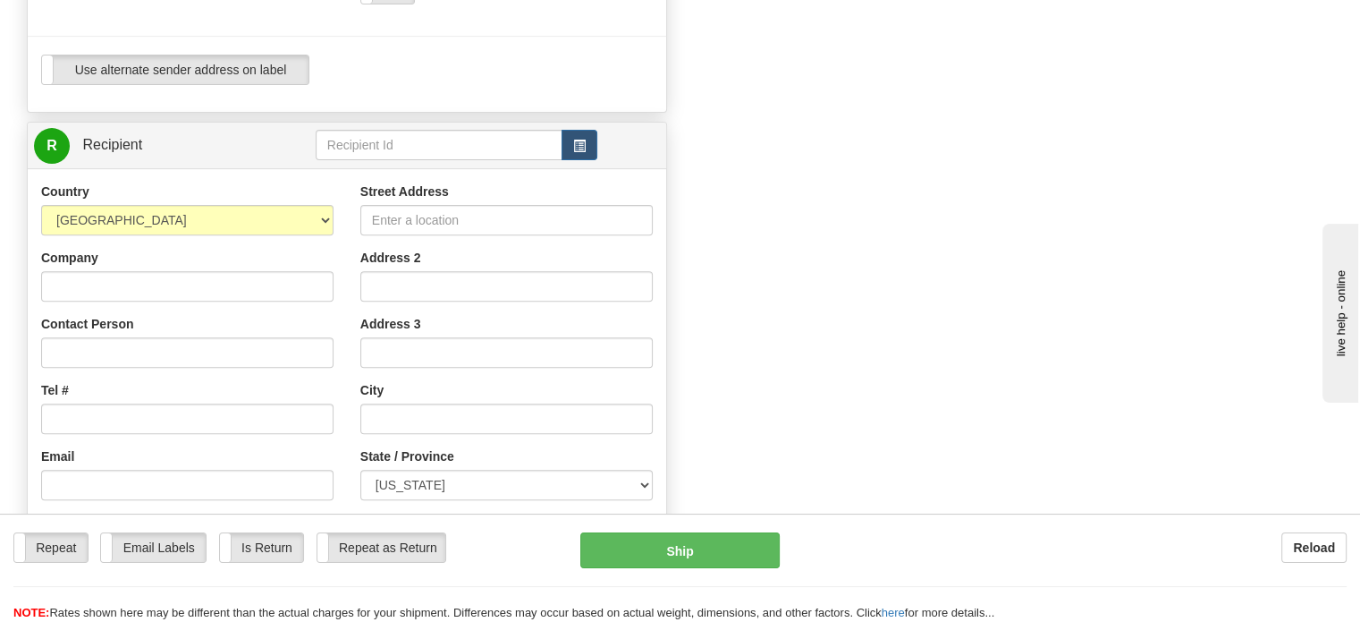
type input "[EMAIL_ADDRESS][PERSON_NAME][DOMAIN_NAME]"
click at [376, 217] on input "Street Address" at bounding box center [506, 220] width 292 height 30
type input "[STREET_ADDRESS]"
click at [121, 351] on input "Contact Person" at bounding box center [187, 352] width 292 height 30
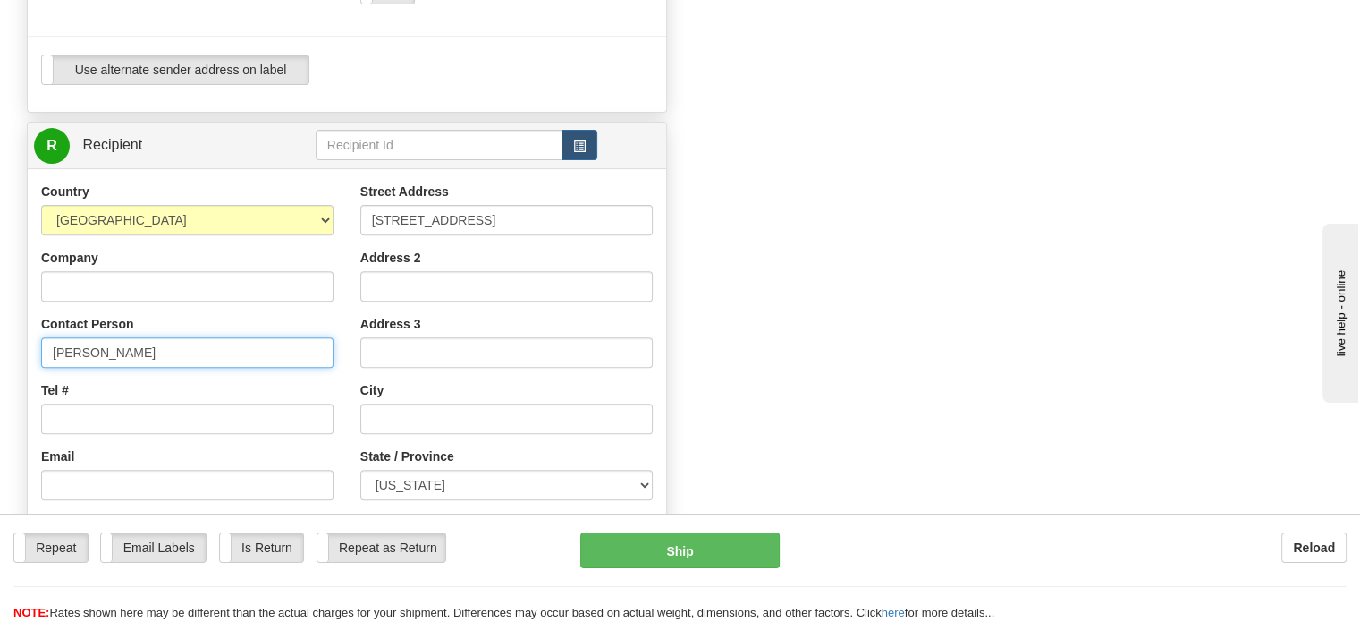
type input "[PERSON_NAME]"
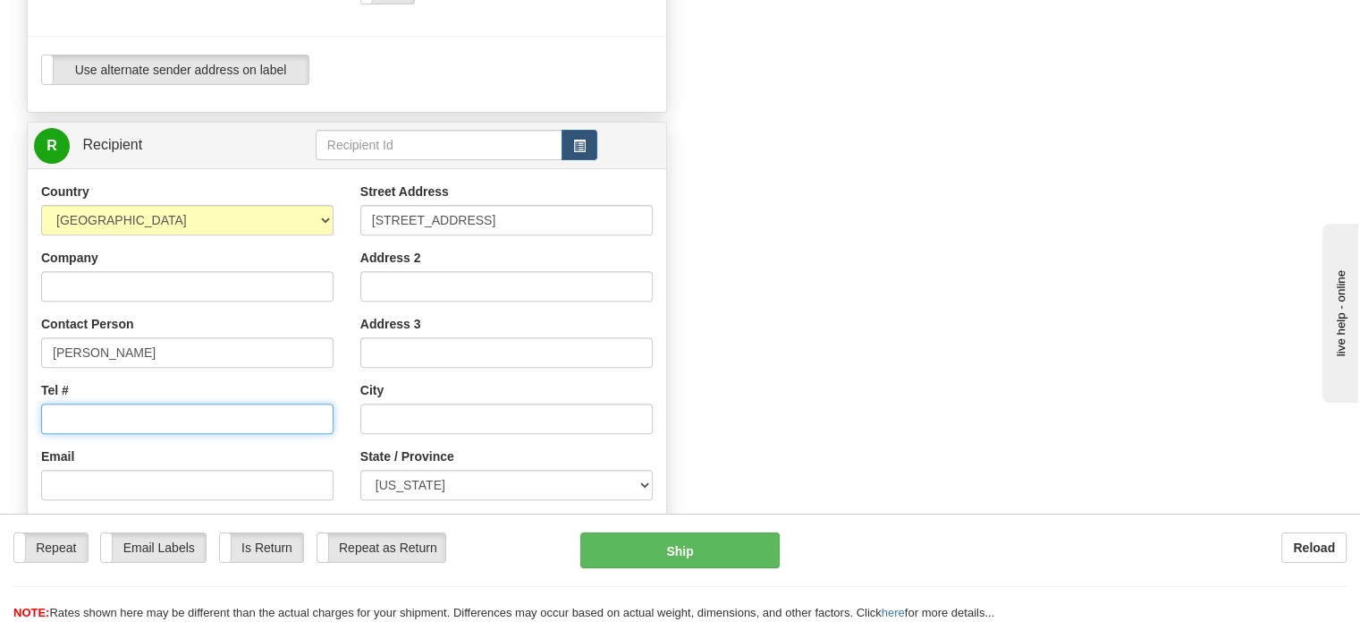
click at [74, 420] on input "Tel #" at bounding box center [187, 418] width 292 height 30
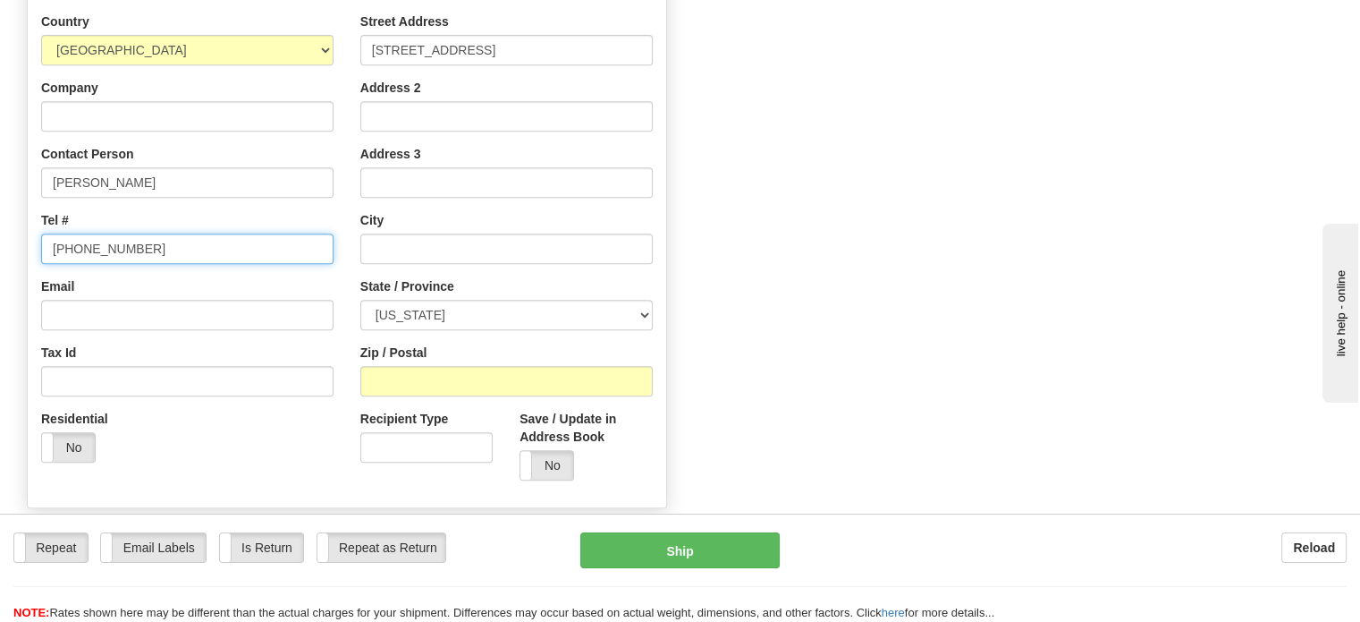
scroll to position [805, 0]
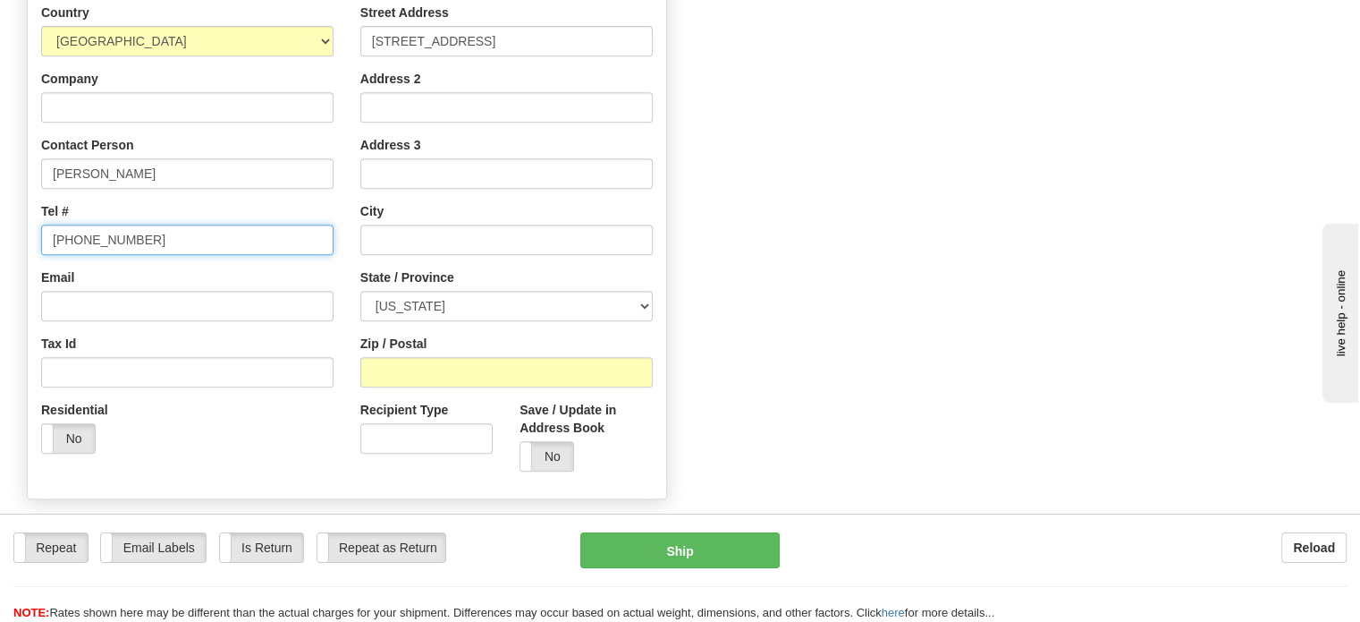
type input "[PHONE_NUMBER]"
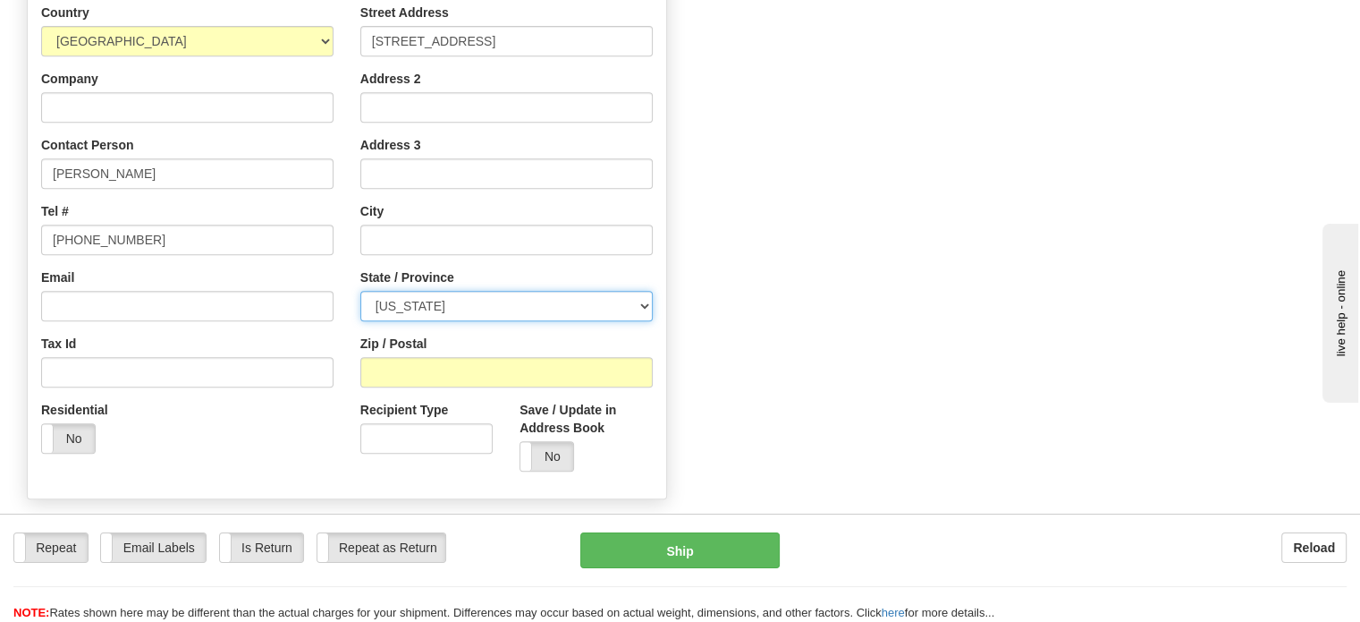
click at [642, 307] on select "[US_STATE] [US_STATE] [US_STATE] [US_STATE] Armed Forces America Armed Forces E…" at bounding box center [506, 306] width 292 height 30
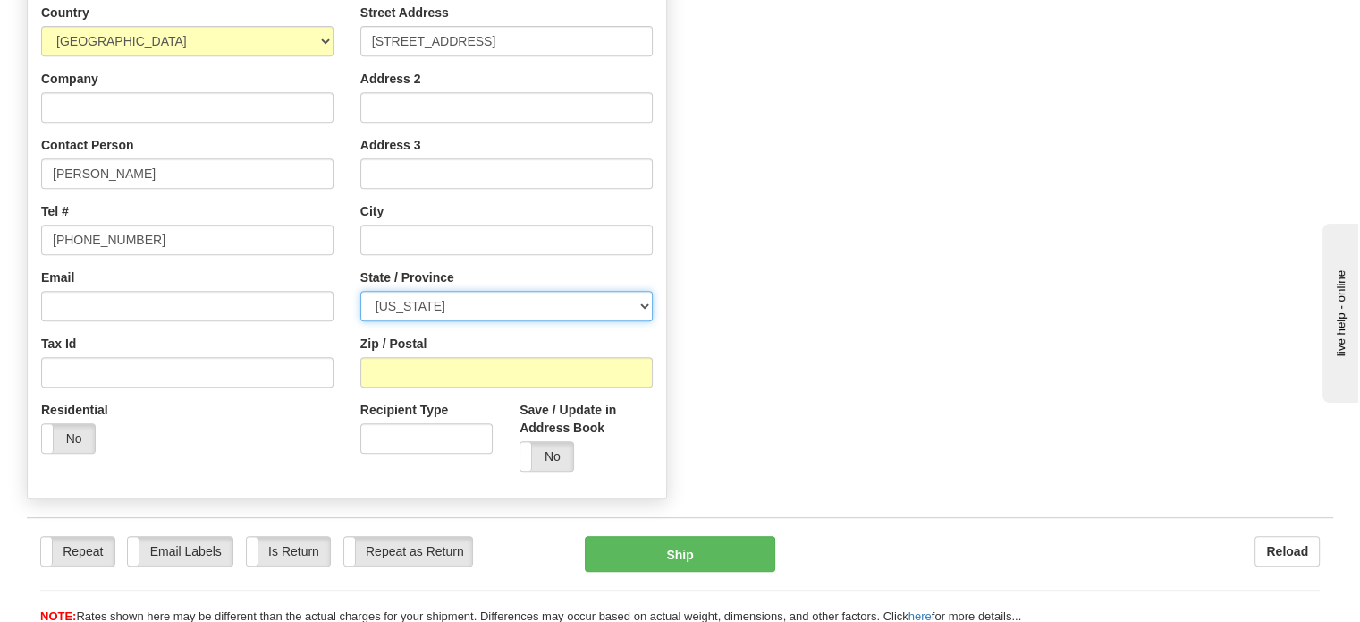
select select "[GEOGRAPHIC_DATA]"
click at [360, 291] on select "[US_STATE] [US_STATE] [US_STATE] [US_STATE] Armed Forces America Armed Forces E…" at bounding box center [506, 306] width 292 height 30
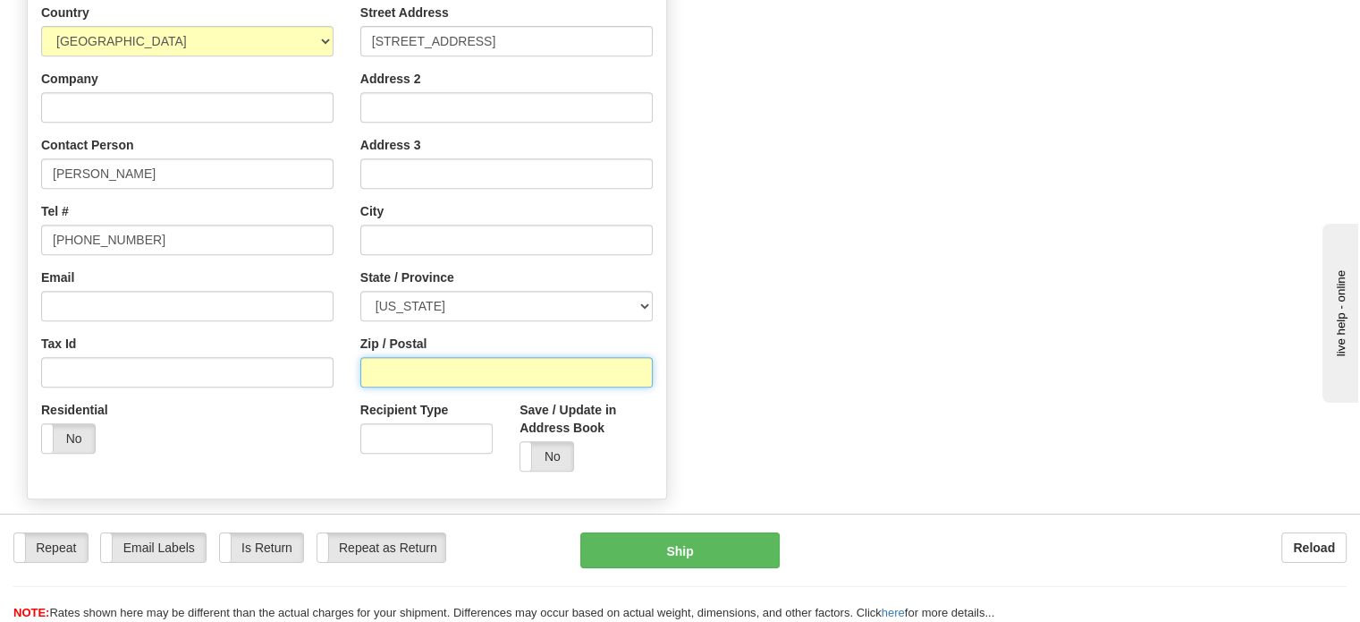
click at [397, 368] on input "Zip / Postal" at bounding box center [506, 372] width 292 height 30
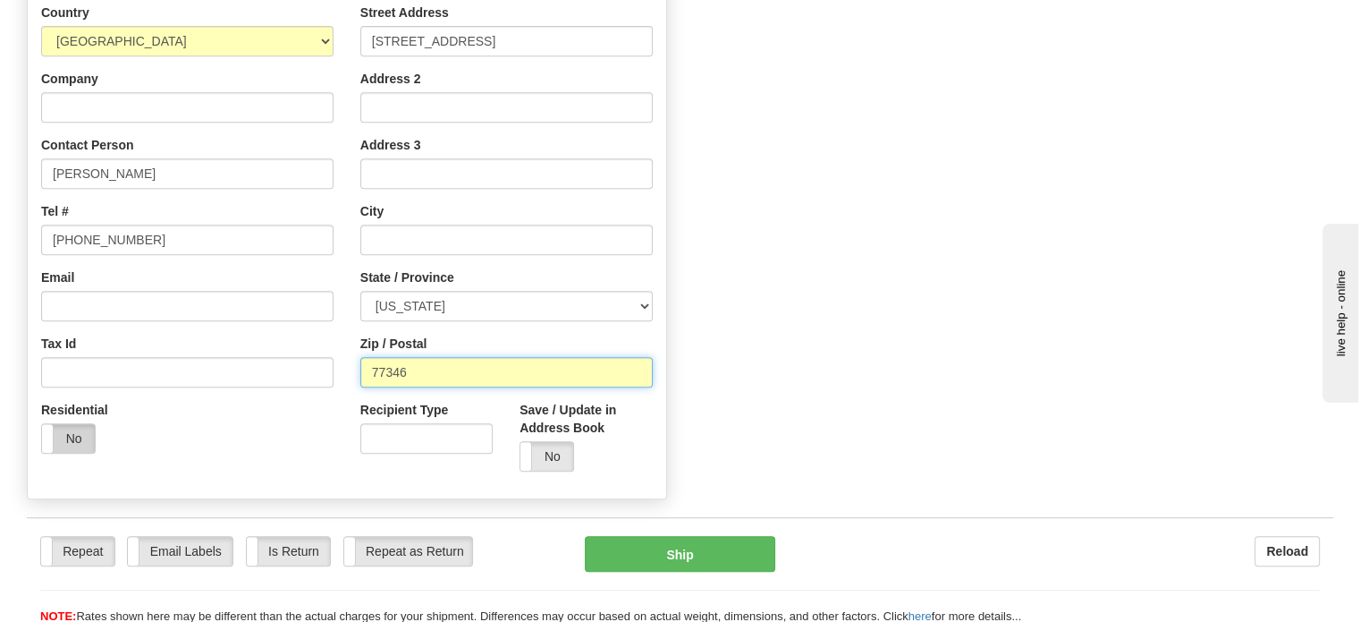
type input "77346"
click at [80, 440] on label "No" at bounding box center [68, 438] width 53 height 29
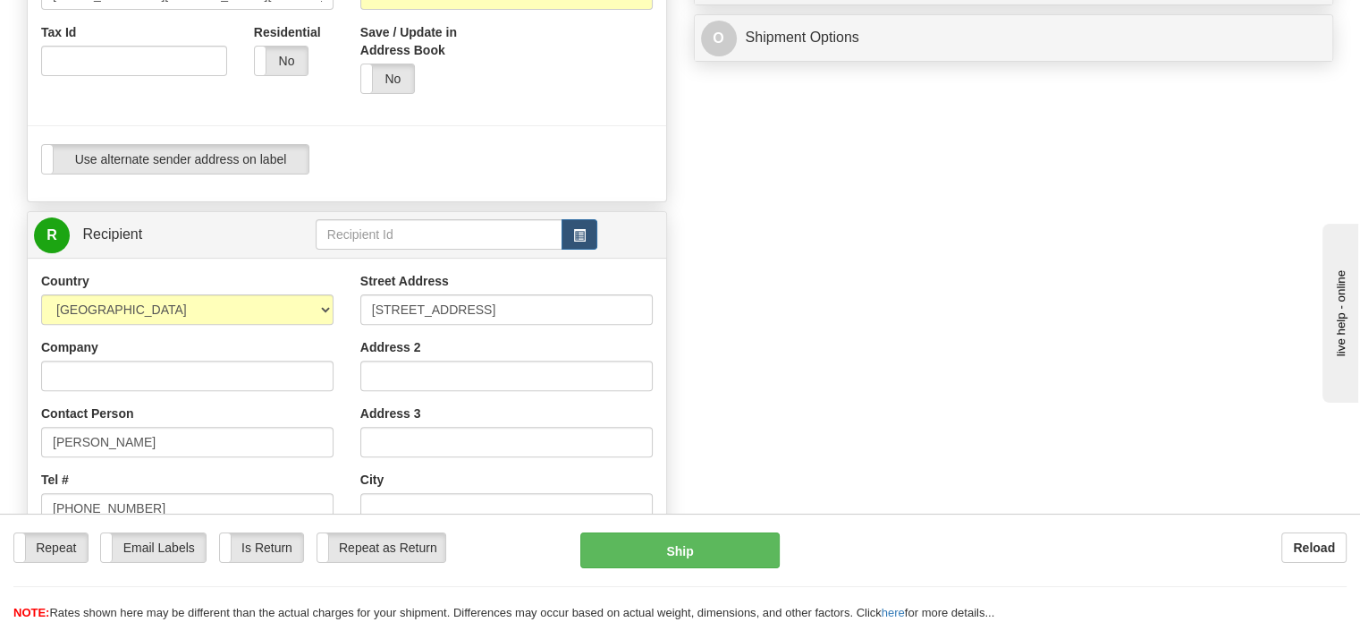
scroll to position [89, 0]
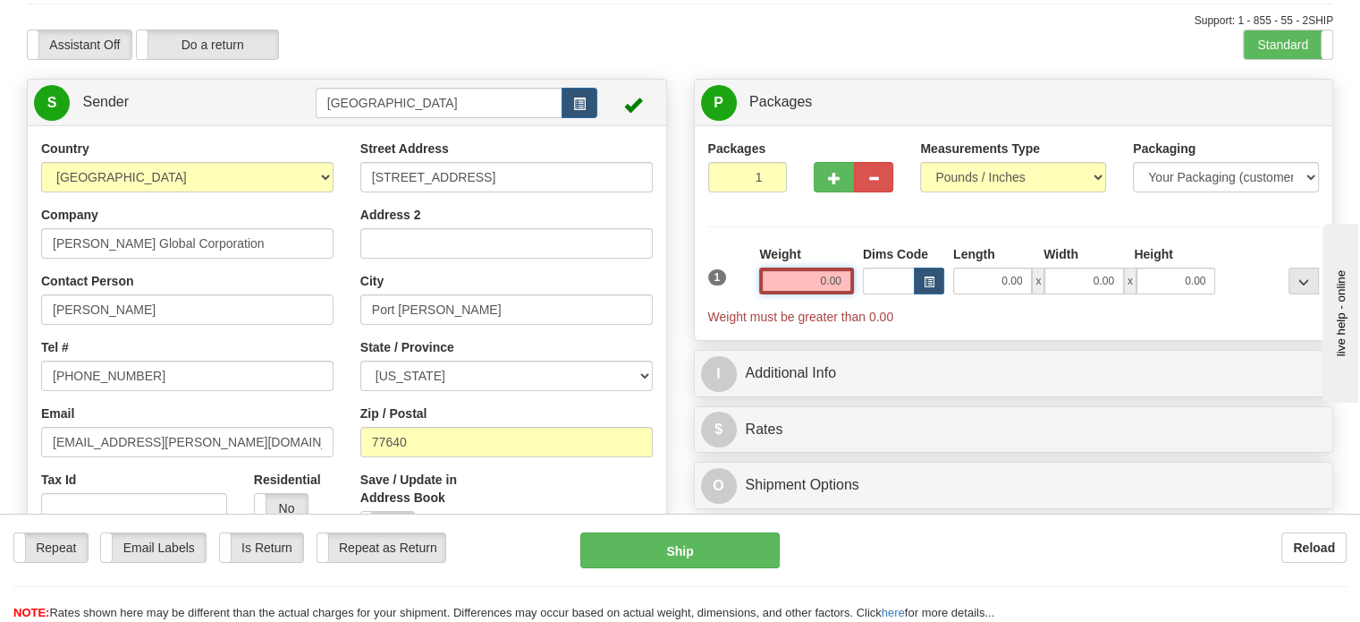
click at [822, 283] on input "0.00" at bounding box center [806, 280] width 95 height 27
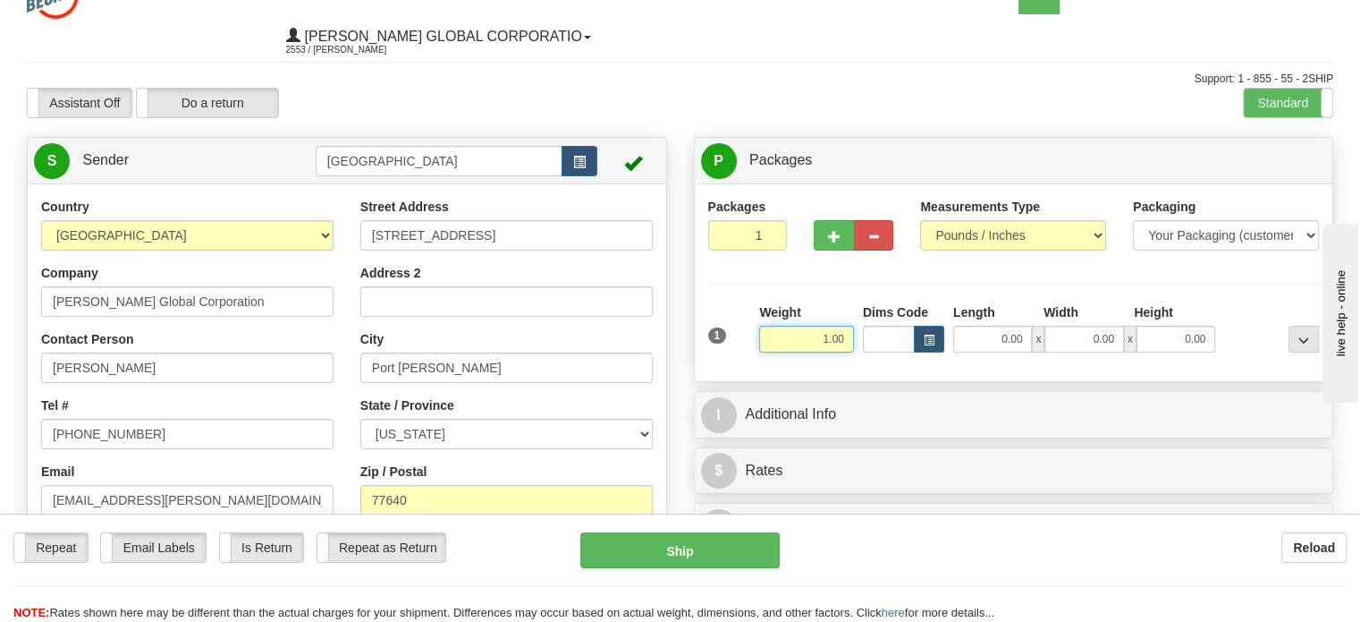
scroll to position [0, 0]
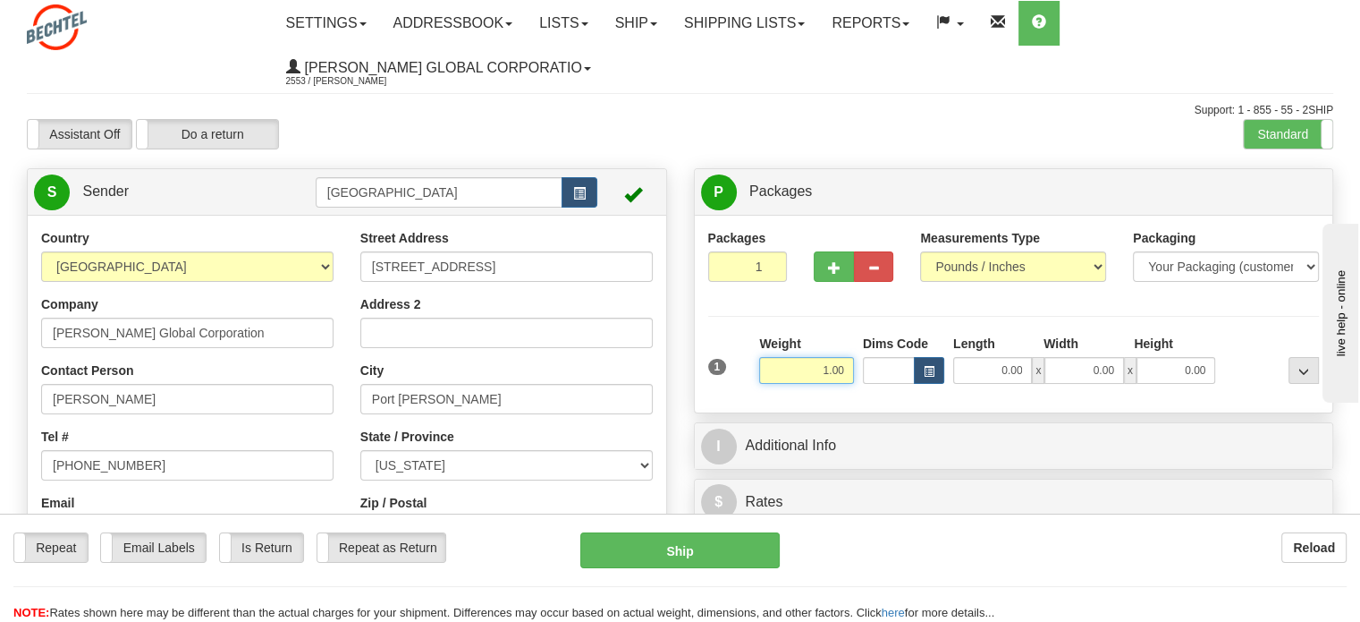
type input "1.00"
click at [1003, 371] on input "0.00" at bounding box center [992, 370] width 79 height 27
type input "1.00"
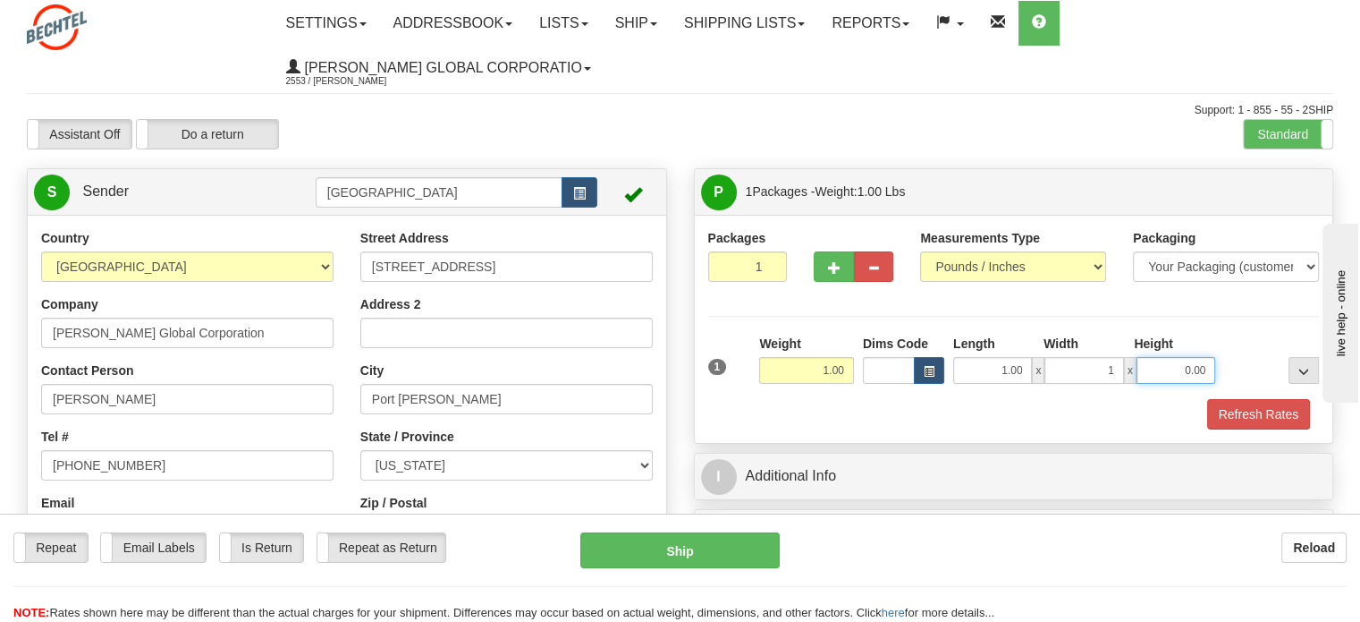
type input "1.00"
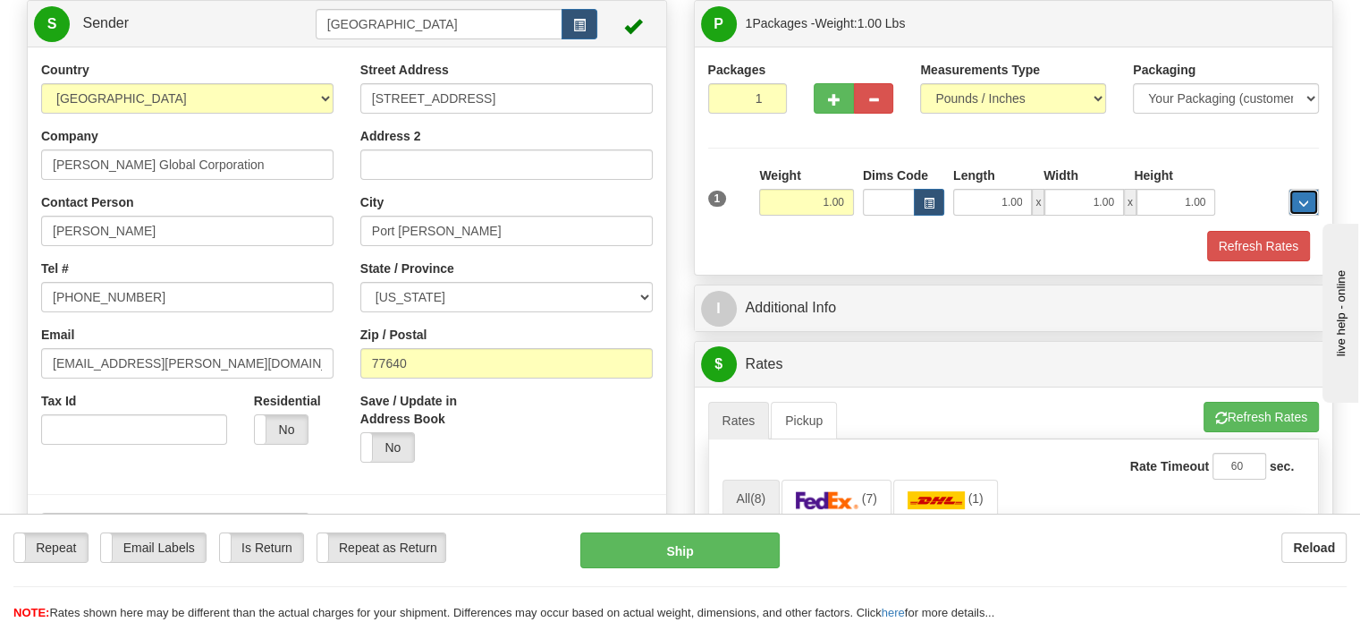
scroll to position [179, 0]
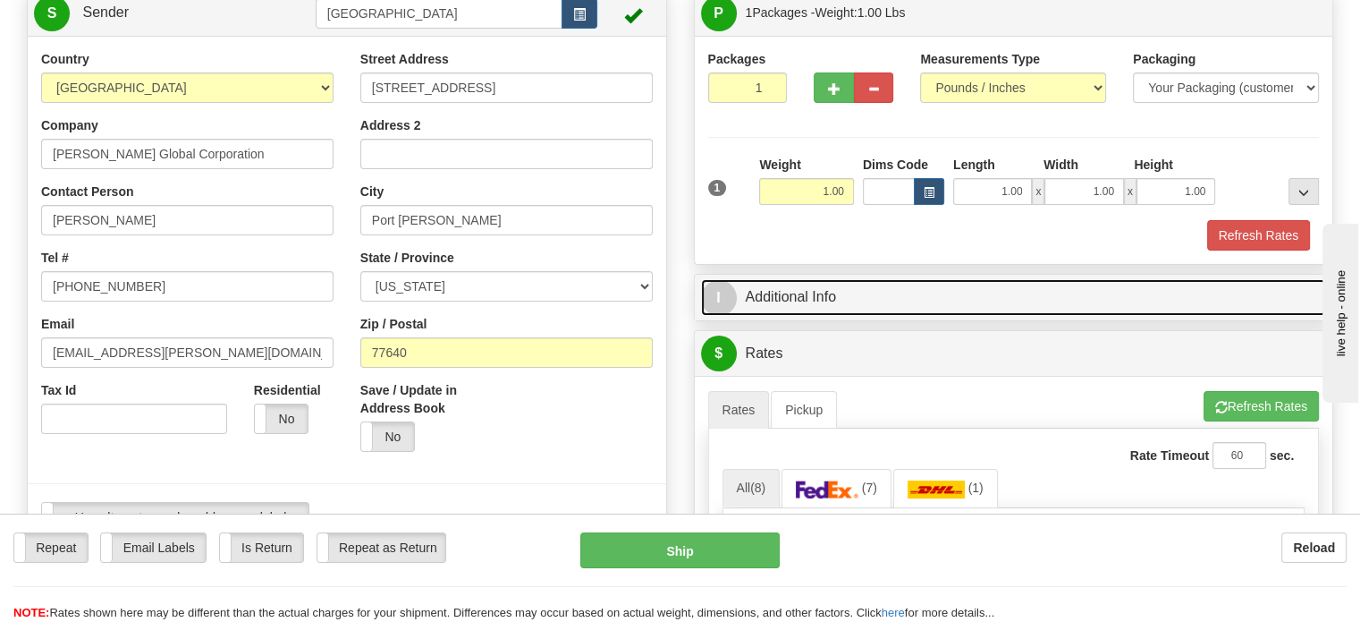
click at [796, 300] on link "I Additional Info" at bounding box center [1014, 297] width 626 height 37
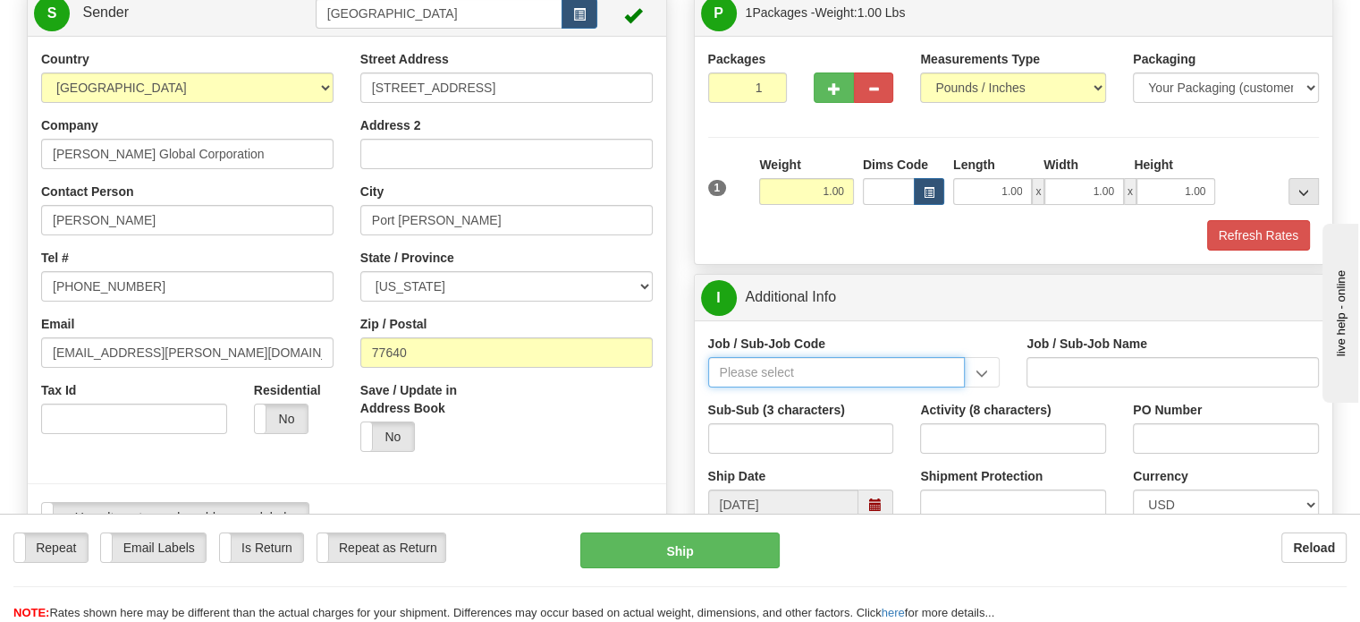
click at [735, 371] on input "Job / Sub-Job Code" at bounding box center [837, 372] width 258 height 30
type input "26196-250"
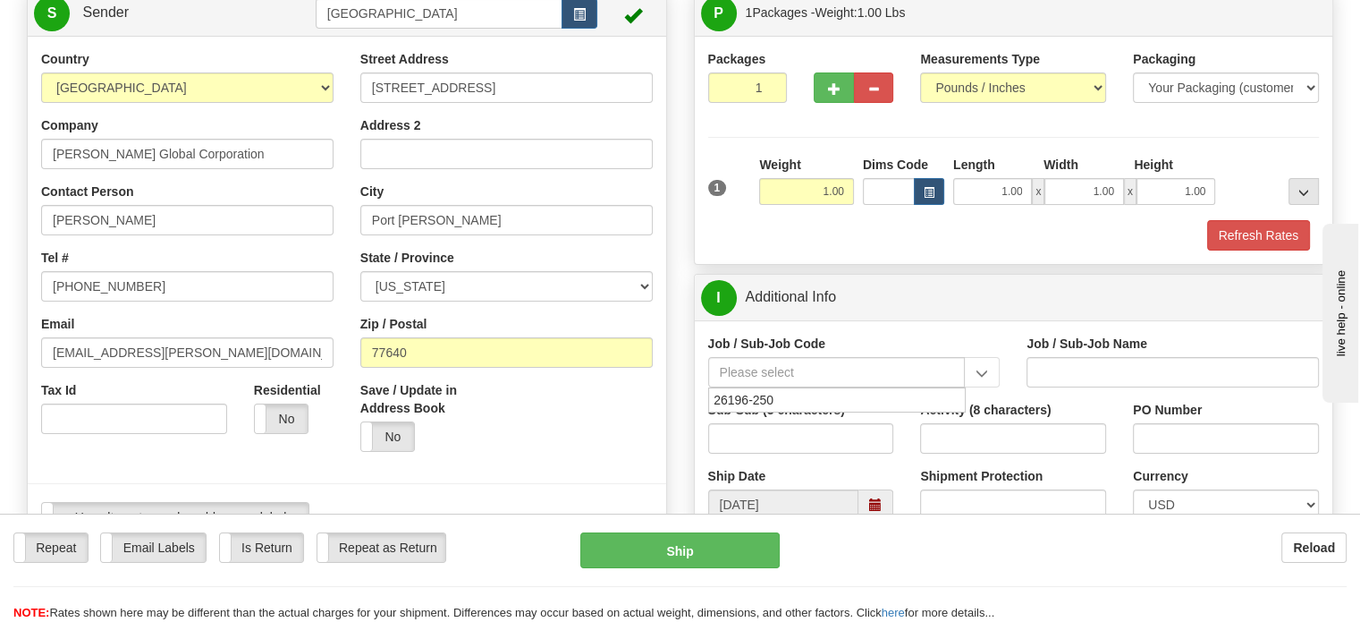
click at [916, 564] on div "Repeat Repeat Email Labels Email Labels Edit Is Return Is Return Repeat as Retu…" at bounding box center [680, 550] width 1360 height 36
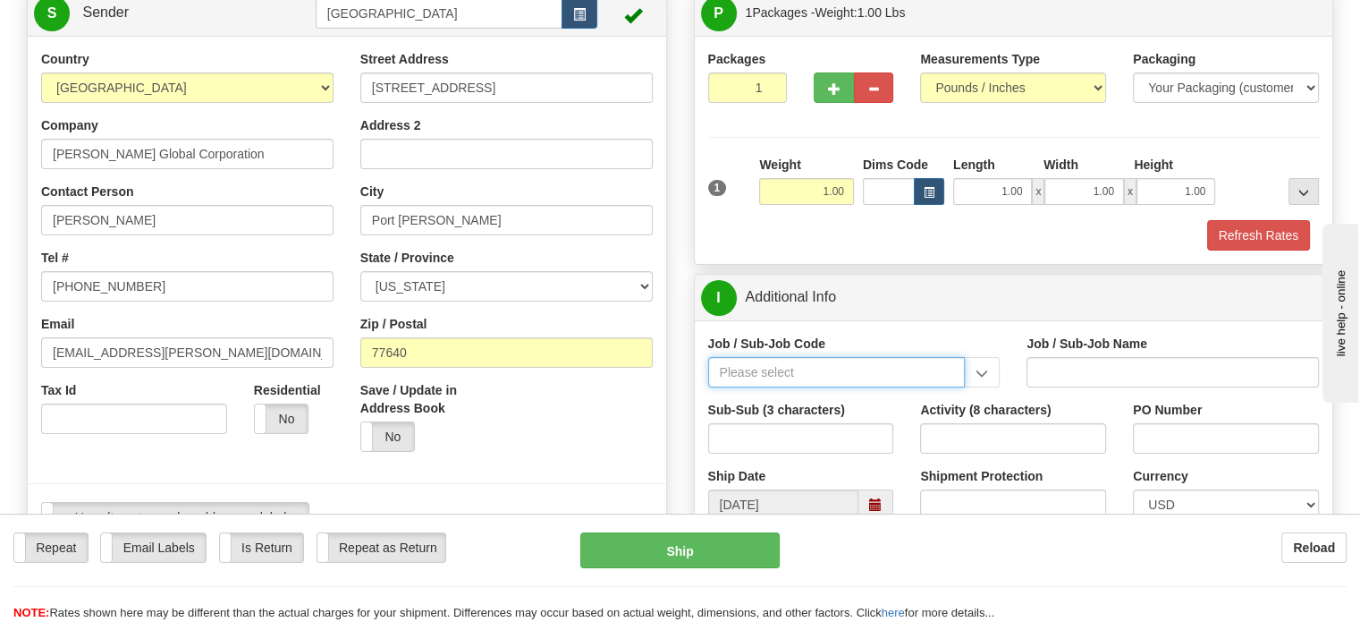
click at [805, 360] on input "Job / Sub-Job Code" at bounding box center [837, 372] width 258 height 30
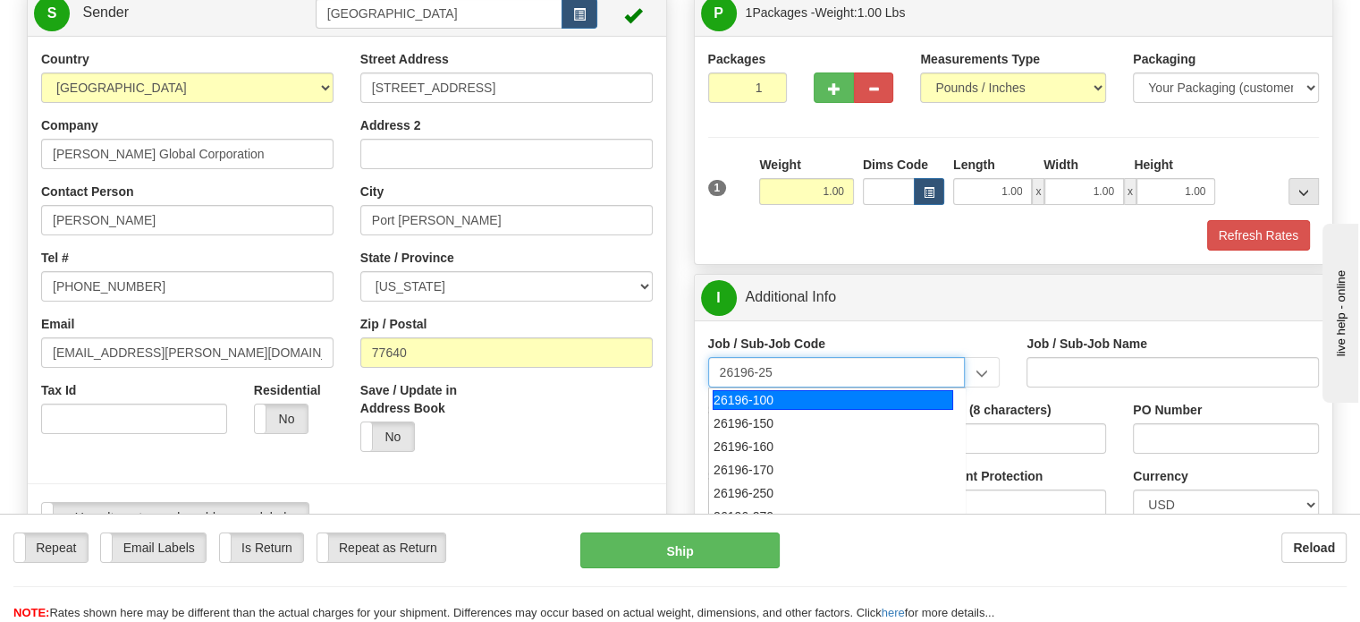
type input "26196-250"
type input "PORT [PERSON_NAME] LNG - FIELD MATERIAL REQUISTIONS"
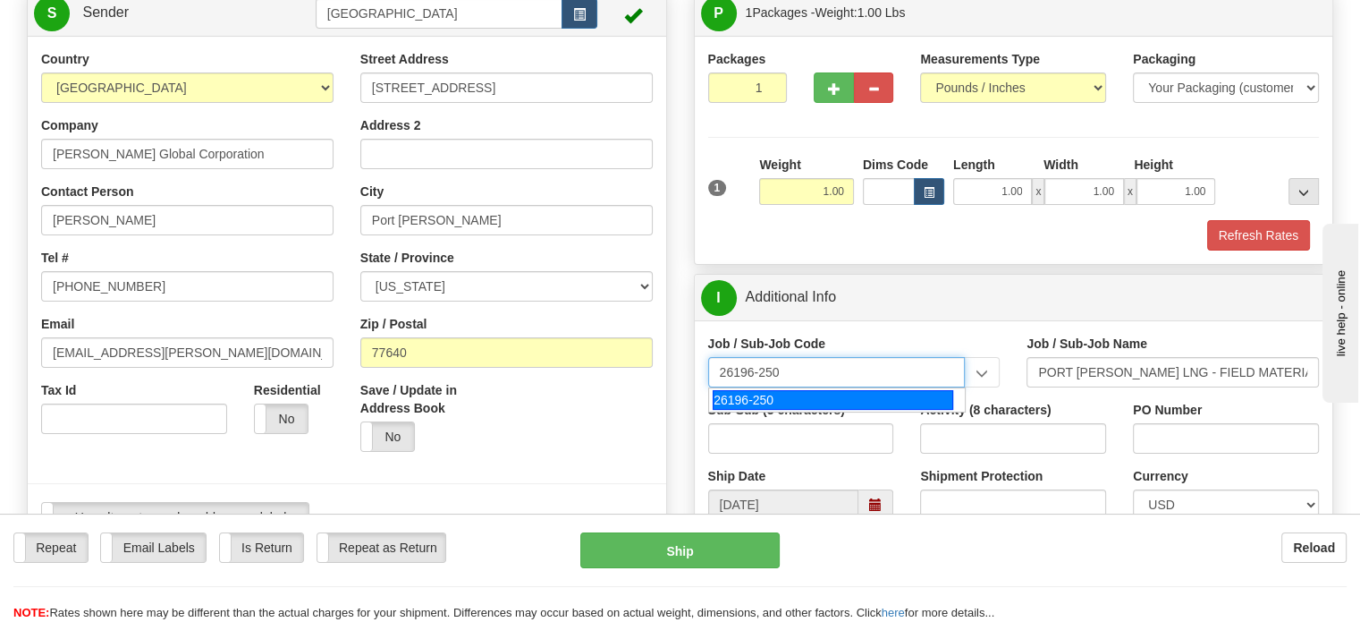
type input "26196-250"
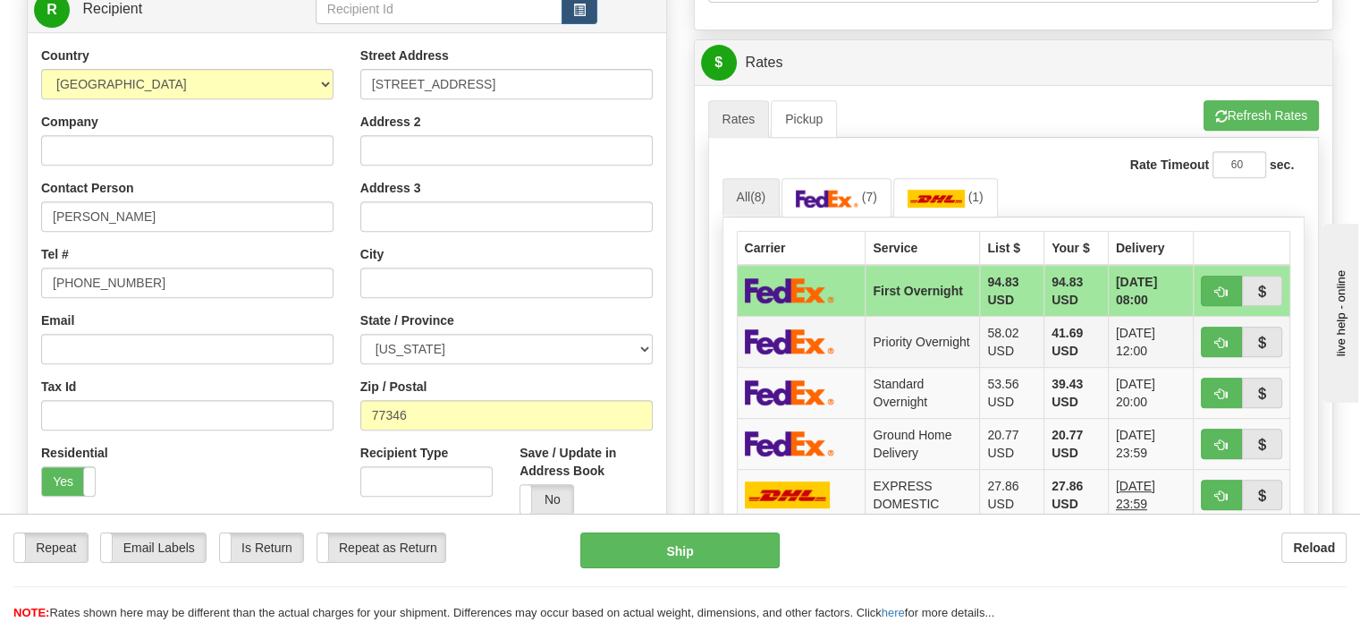
scroll to position [805, 0]
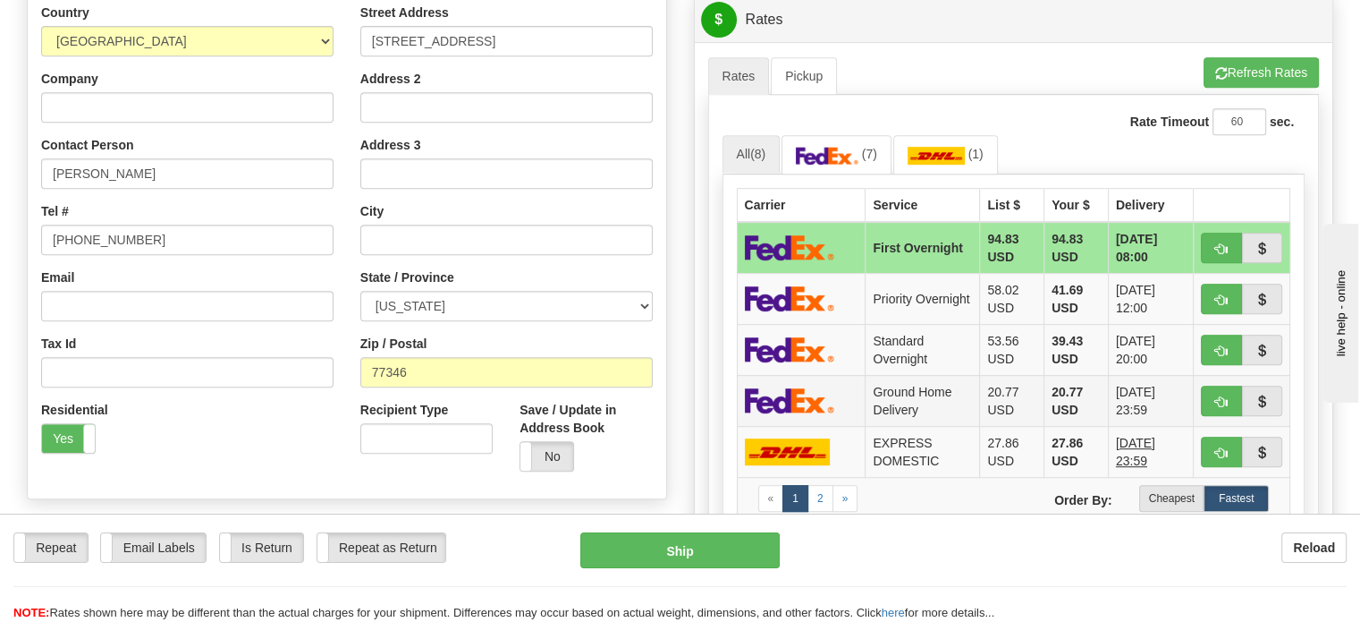
click at [839, 407] on td at bounding box center [801, 400] width 129 height 51
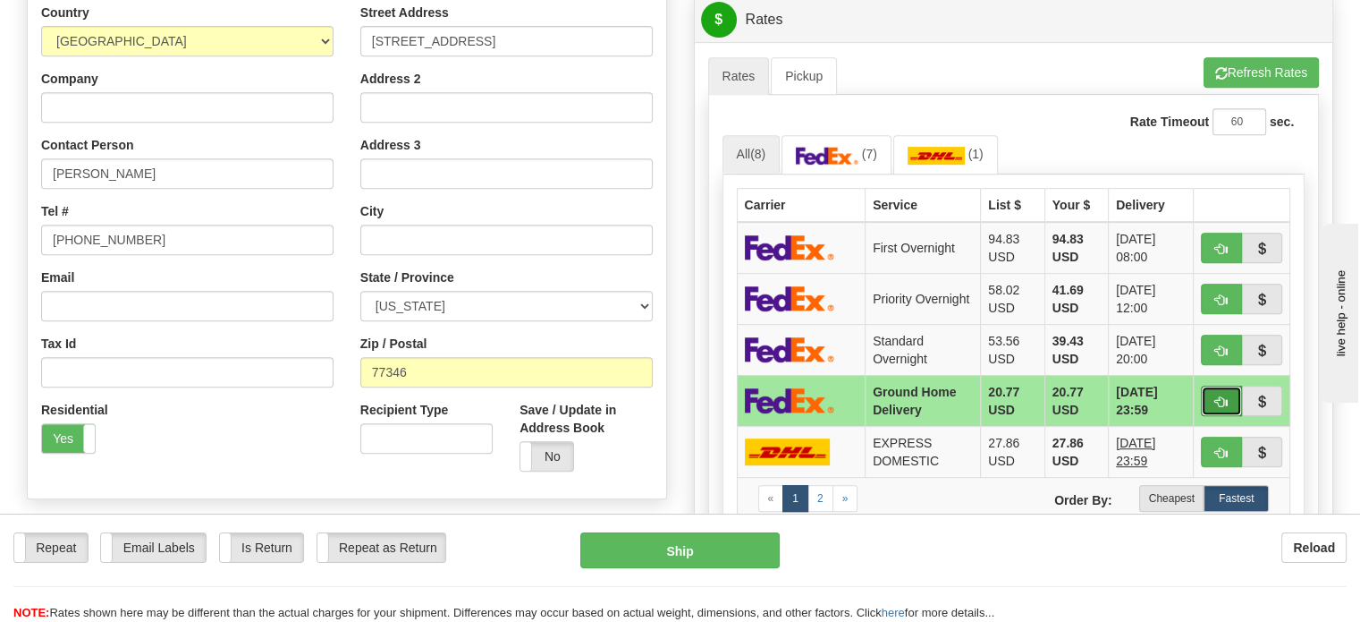
click at [1219, 396] on span "button" at bounding box center [1221, 402] width 13 height 12
type input "90"
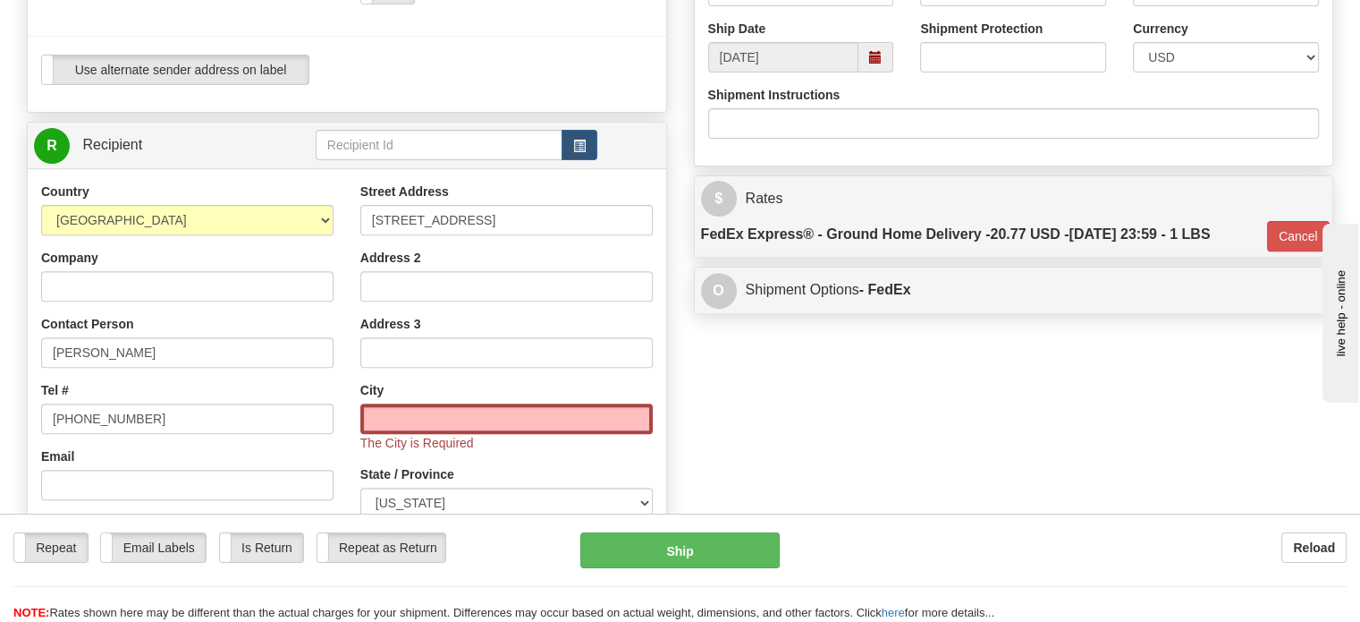
scroll to position [715, 0]
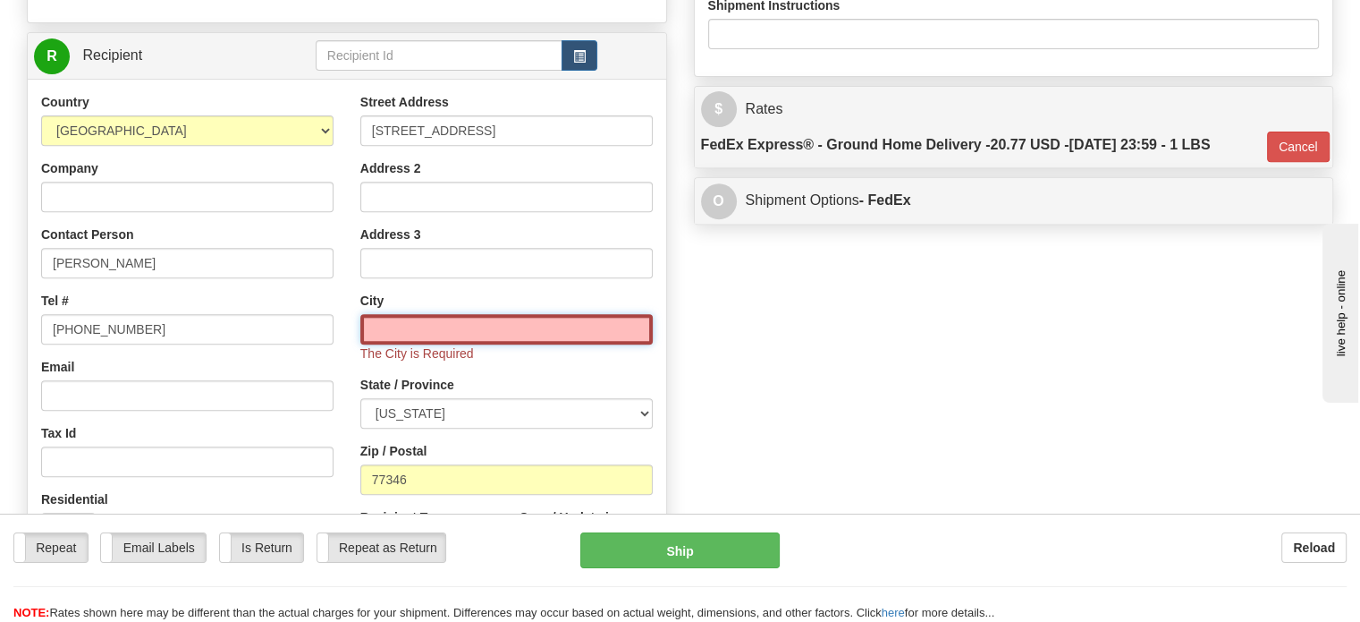
click at [407, 331] on input "text" at bounding box center [506, 329] width 292 height 30
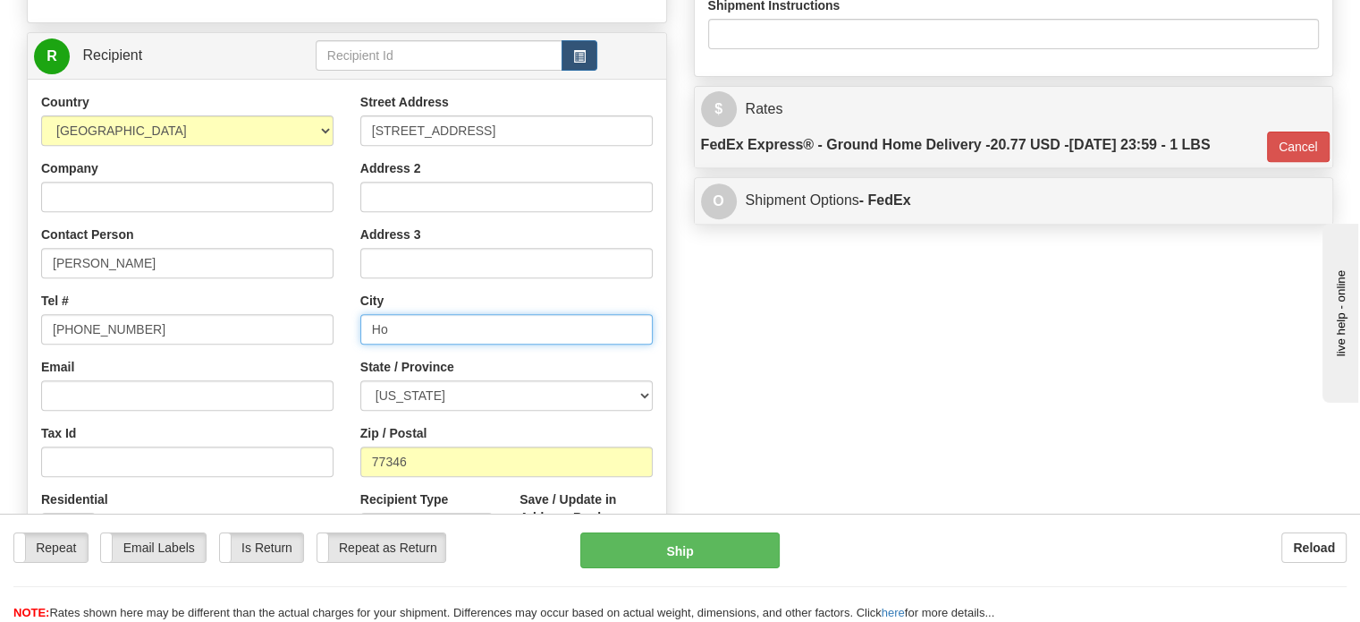
type input "H"
click at [511, 331] on input "Humble" at bounding box center [506, 329] width 292 height 30
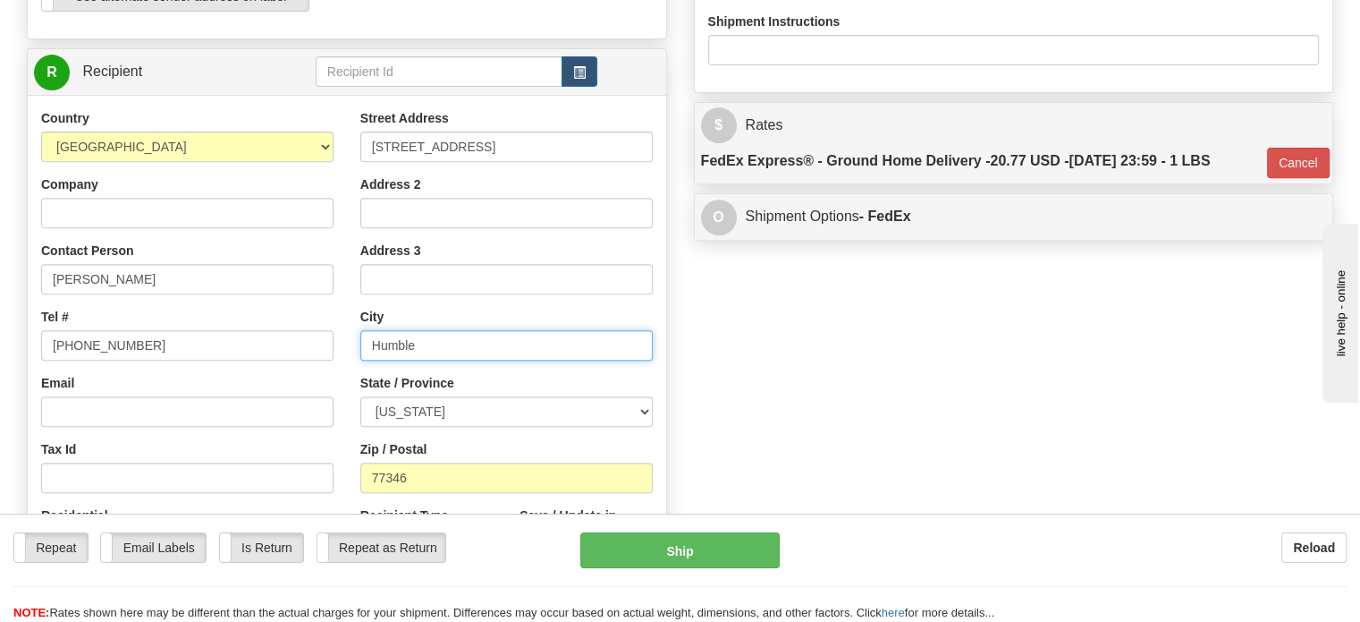
scroll to position [805, 0]
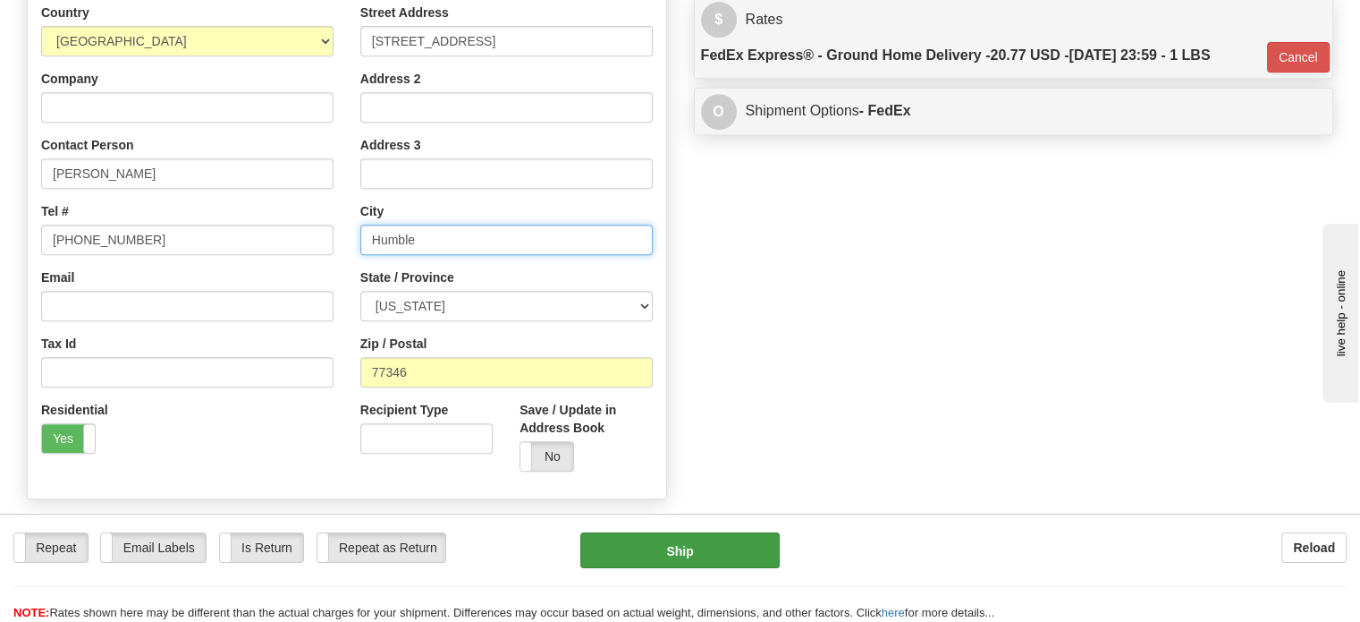
type input "Humble"
click at [685, 554] on button "Ship" at bounding box center [680, 550] width 200 height 36
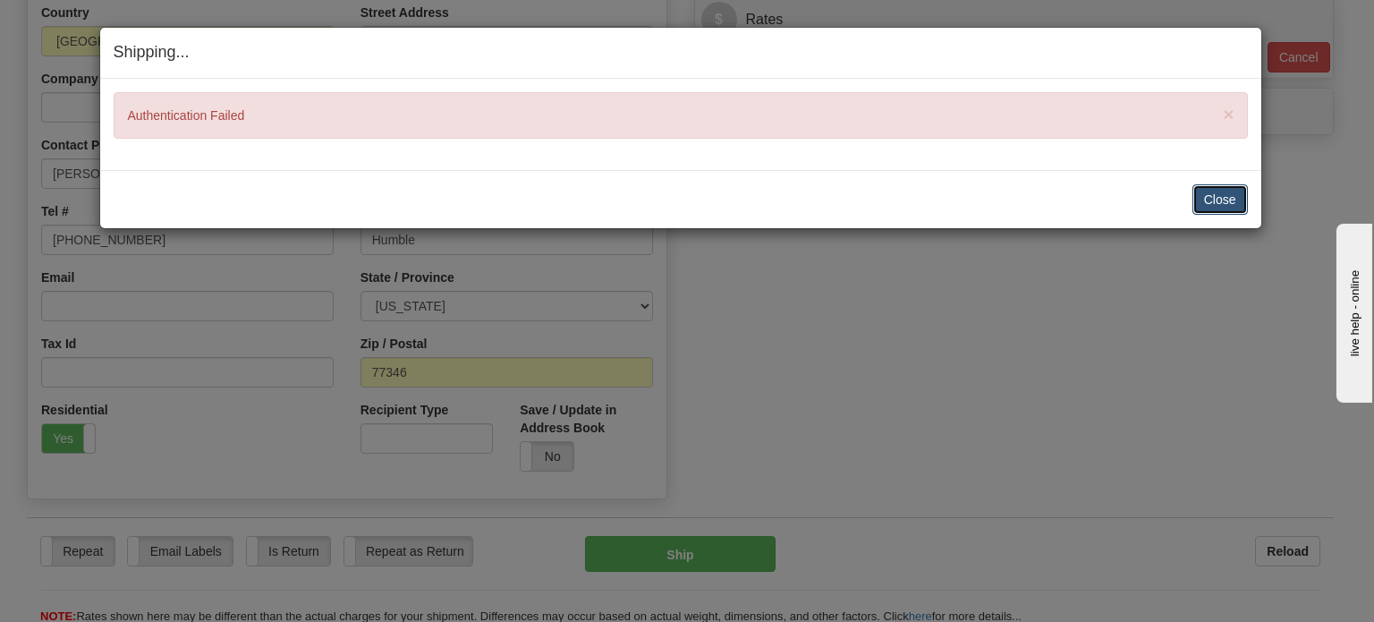
click at [1228, 202] on button "Close" at bounding box center [1219, 199] width 55 height 30
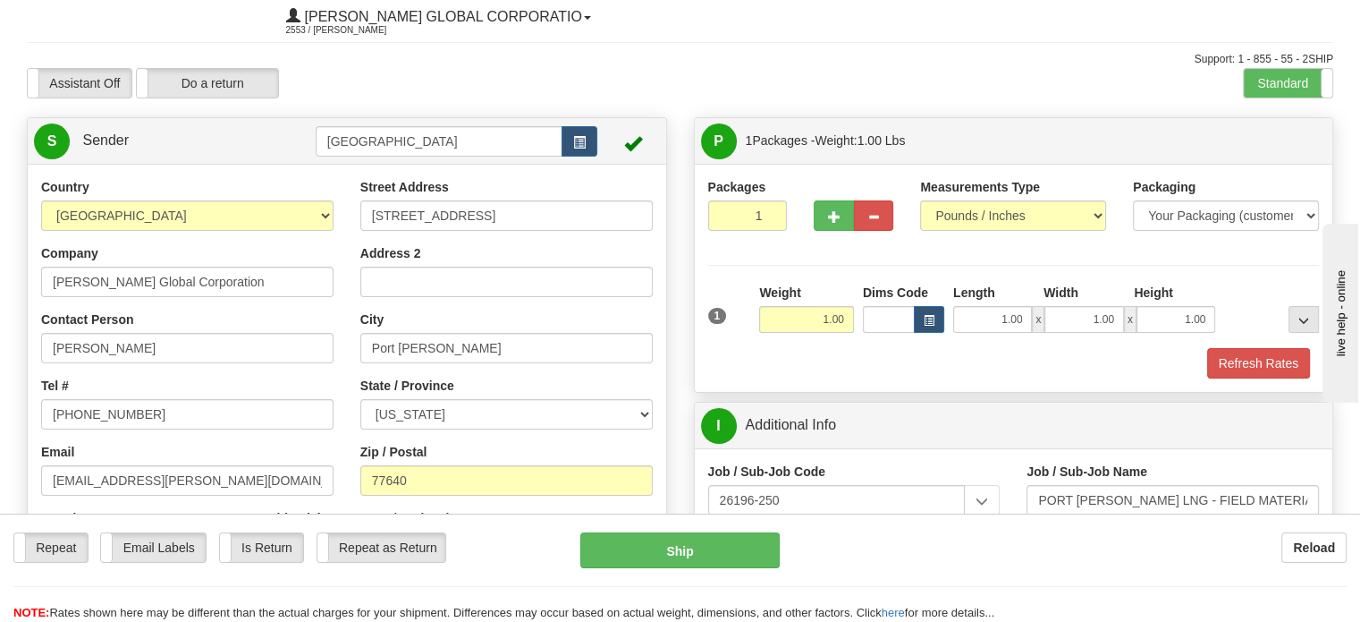
scroll to position [0, 0]
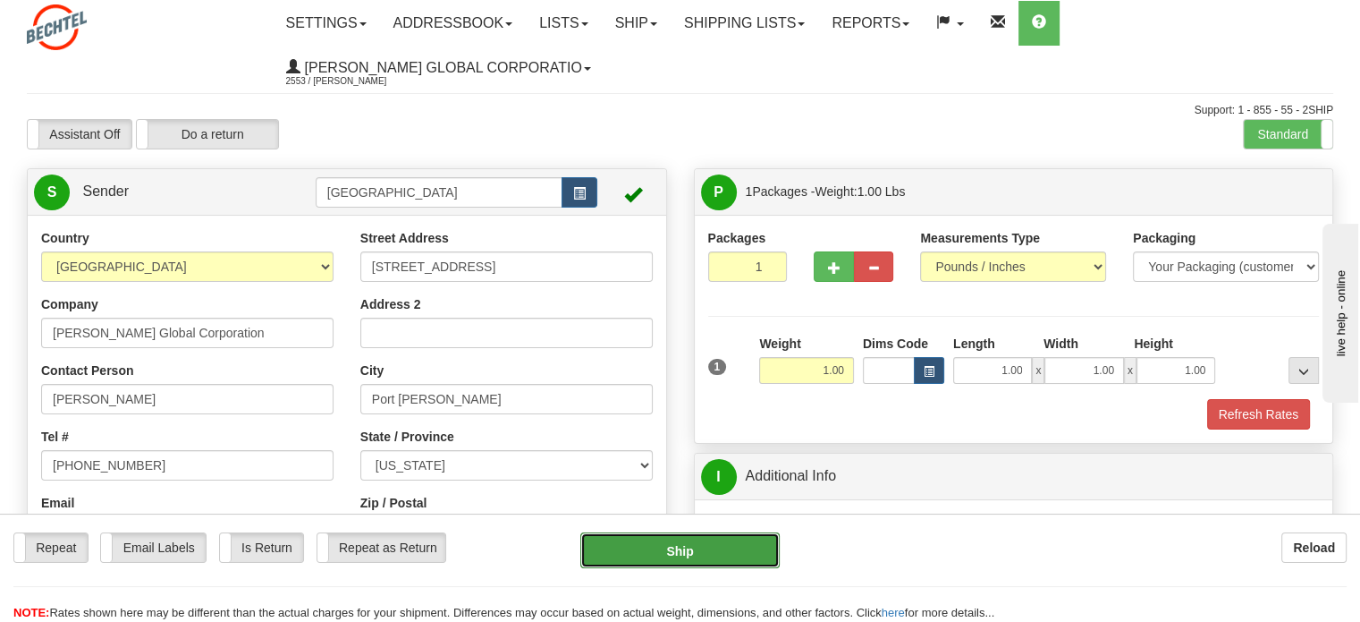
click at [704, 553] on button "Ship" at bounding box center [680, 550] width 200 height 36
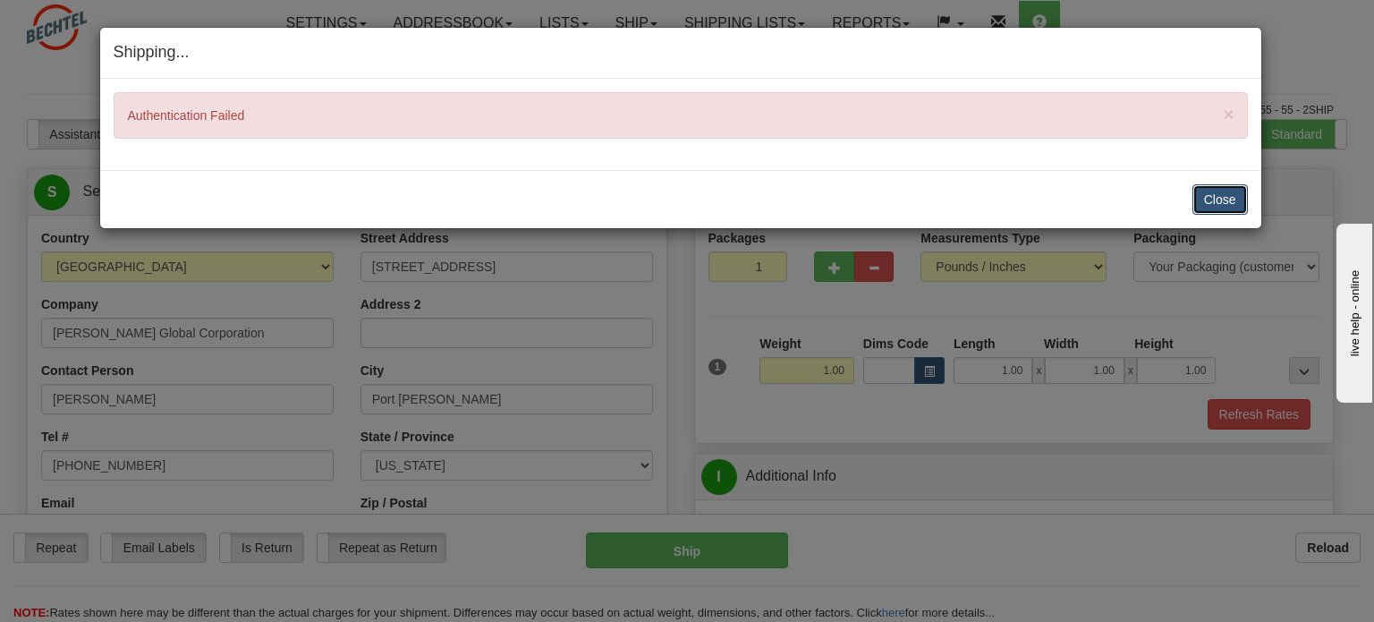
click at [1222, 200] on button "Close" at bounding box center [1219, 199] width 55 height 30
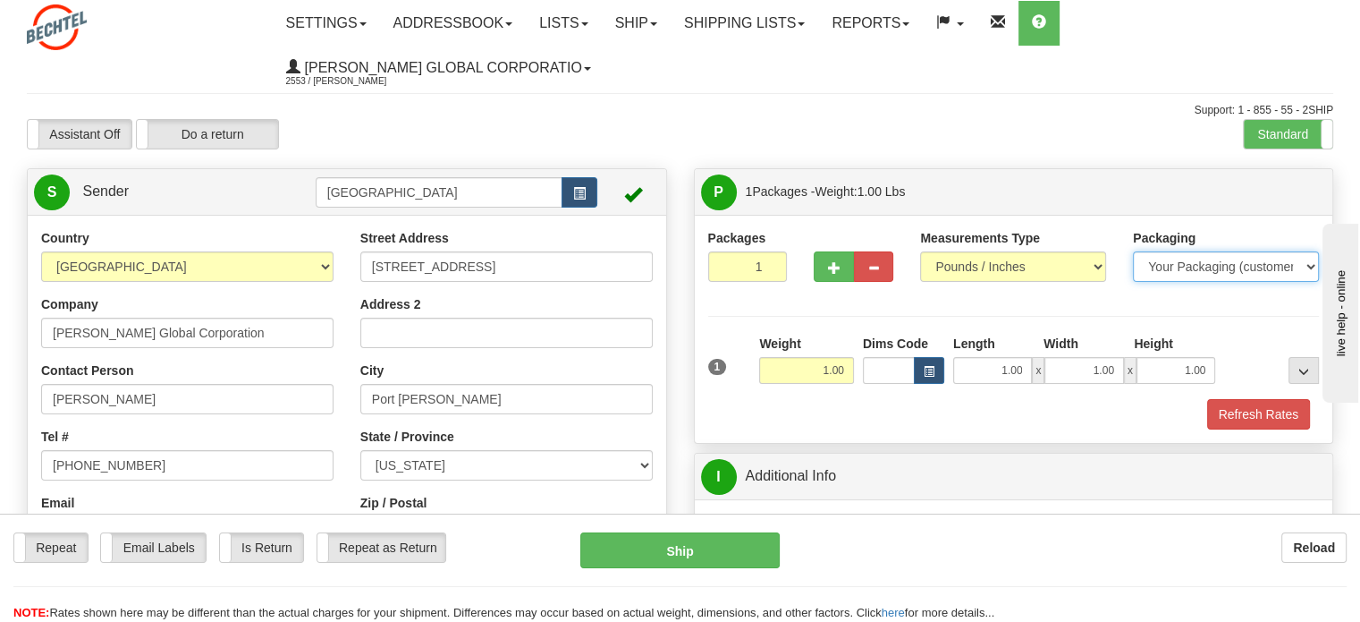
click at [1307, 263] on select "Your Packaging (customer supplied) Envelope (carrier supplied) Pack (carrier su…" at bounding box center [1226, 266] width 186 height 30
select select "2"
click at [1133, 252] on select "Your Packaging (customer supplied) Envelope (carrier supplied) Pack (carrier su…" at bounding box center [1226, 266] width 186 height 30
type input "90"
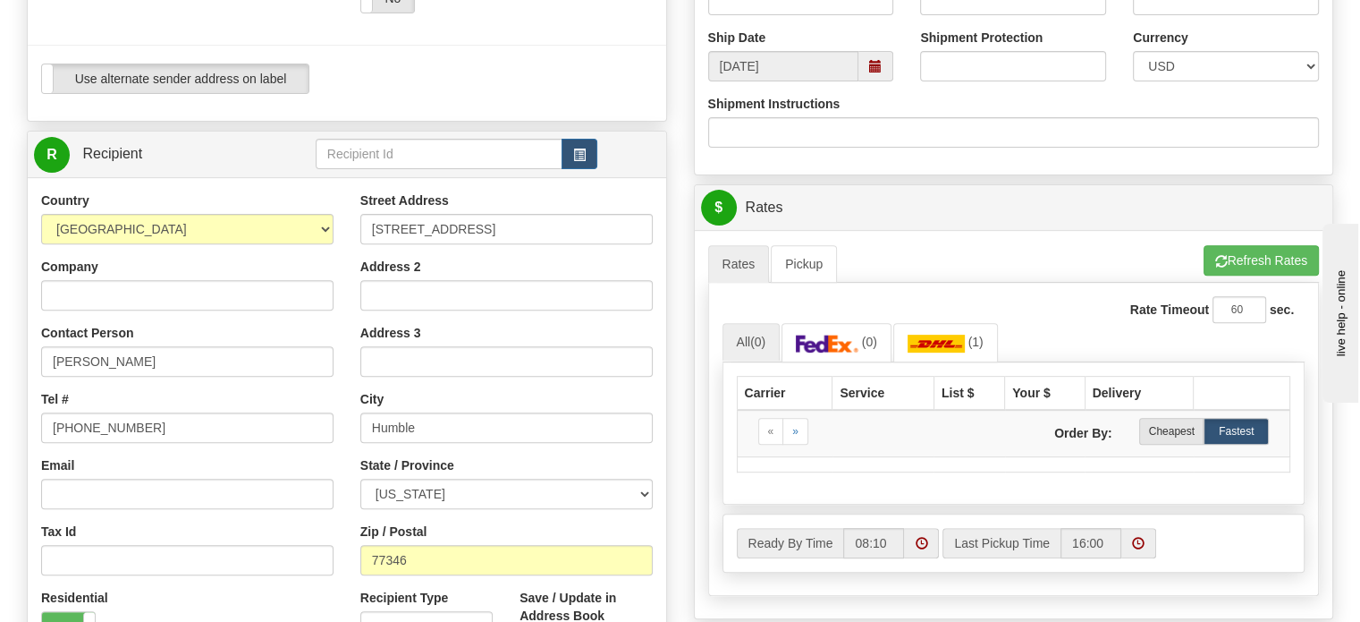
scroll to position [805, 0]
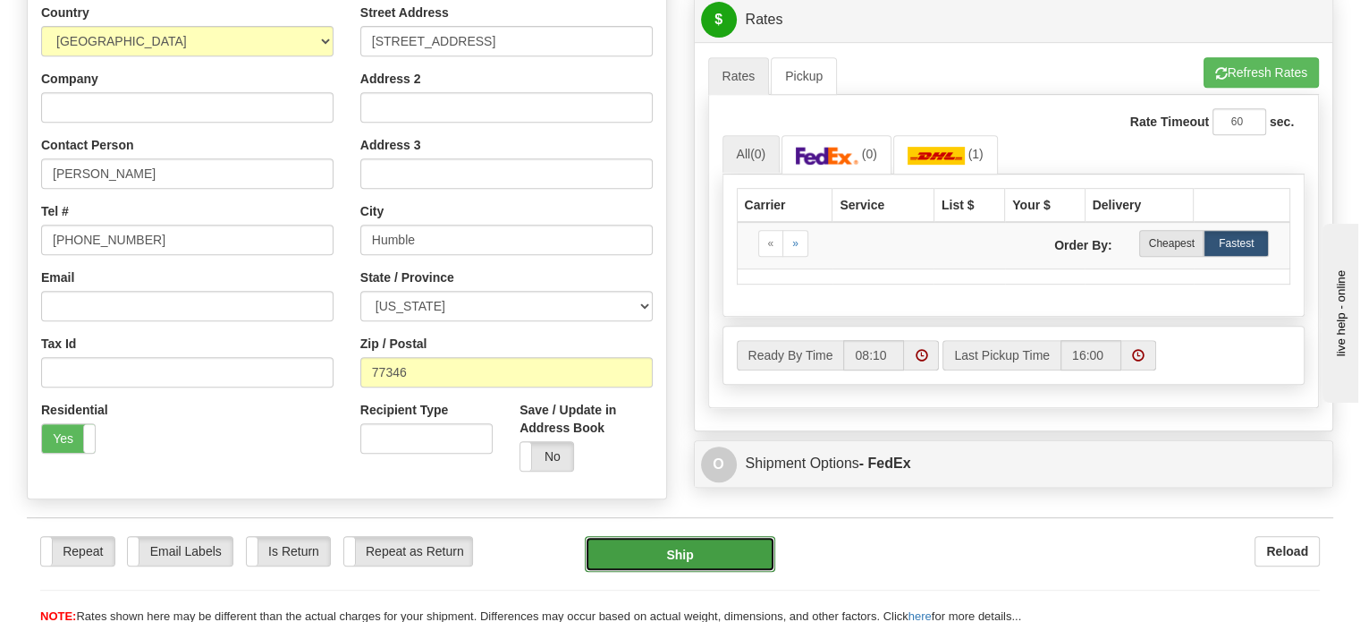
click at [641, 553] on button "Ship" at bounding box center [680, 554] width 191 height 36
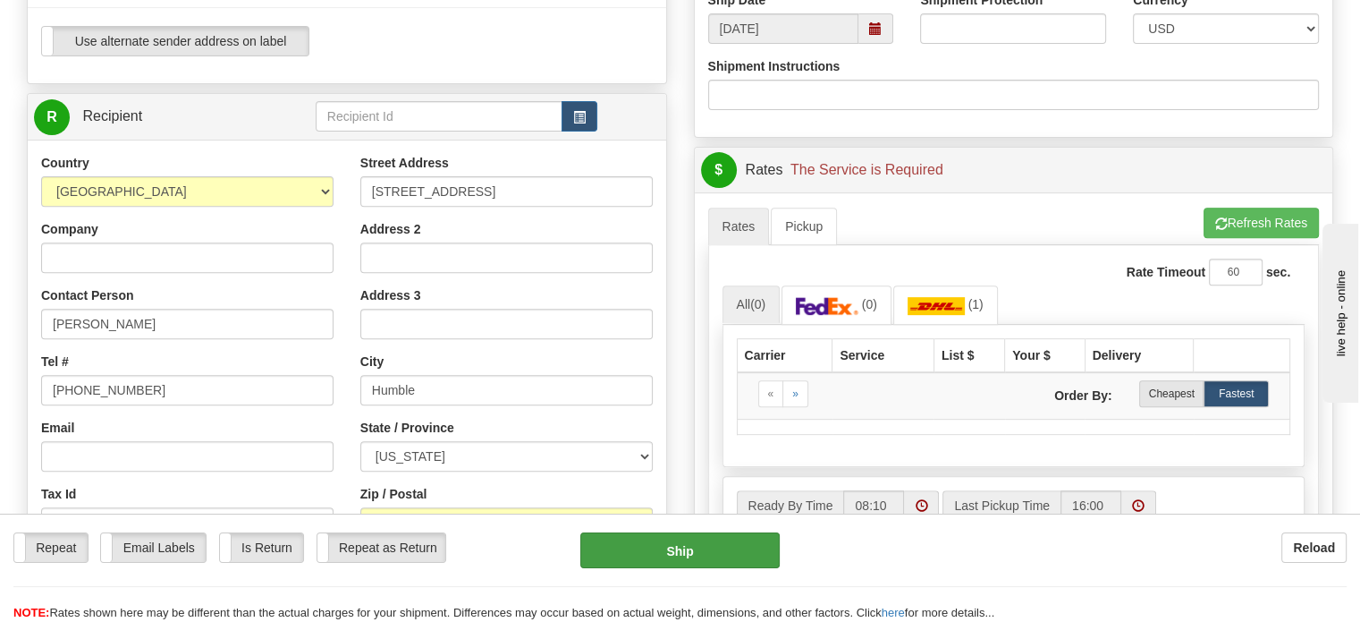
scroll to position [715, 0]
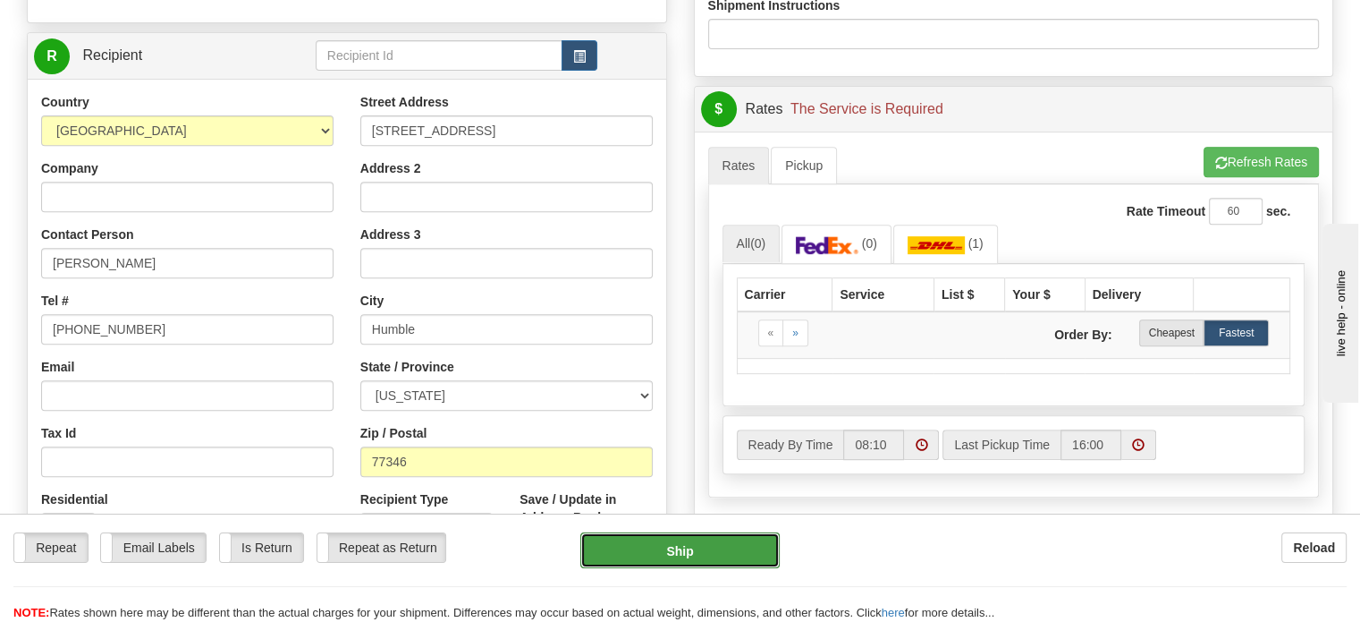
click at [686, 553] on button "Ship" at bounding box center [680, 550] width 200 height 36
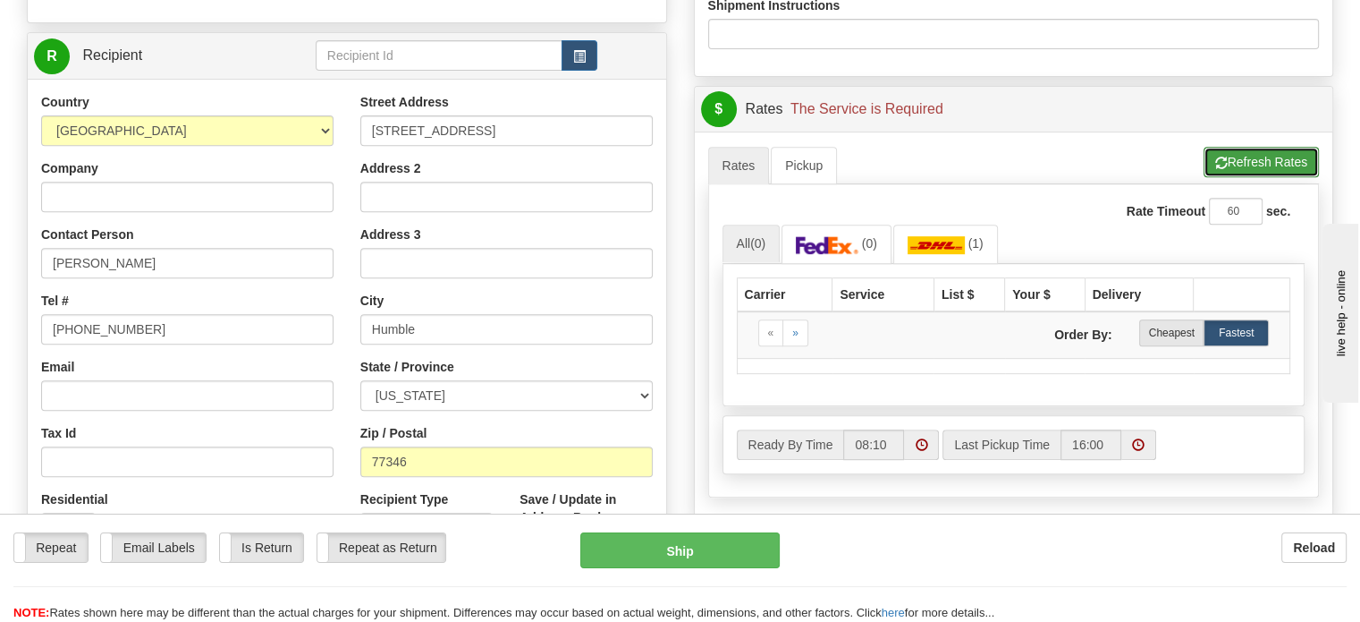
click at [1228, 166] on button "Refresh Rates" at bounding box center [1261, 162] width 115 height 30
